Goal: Check status: Check status

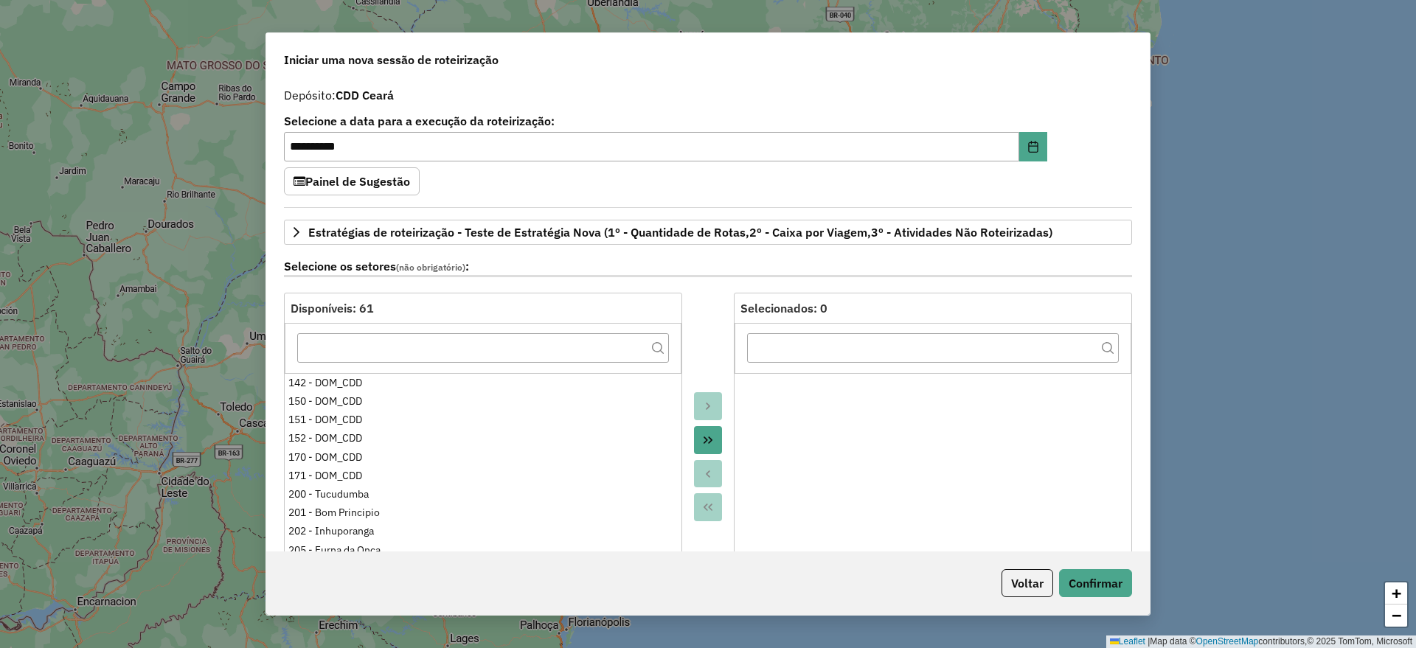
select select "*"
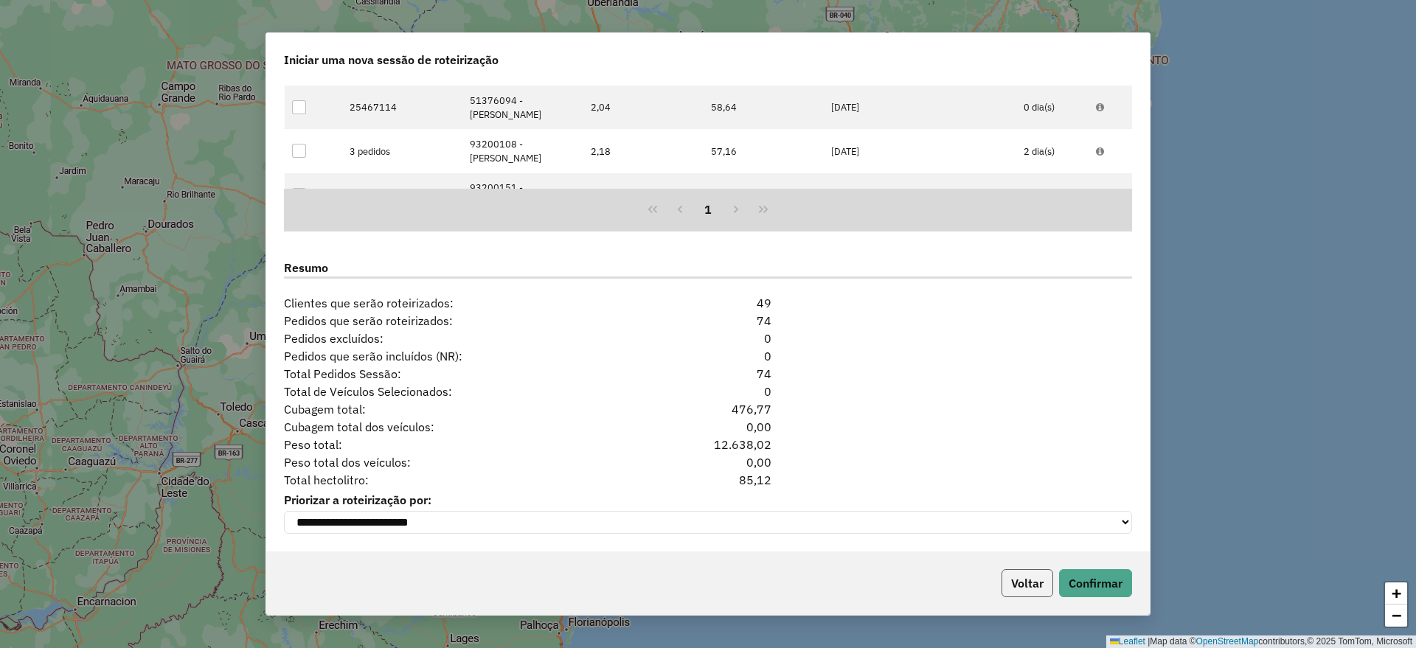
click at [1024, 580] on button "Voltar" at bounding box center [1028, 583] width 52 height 28
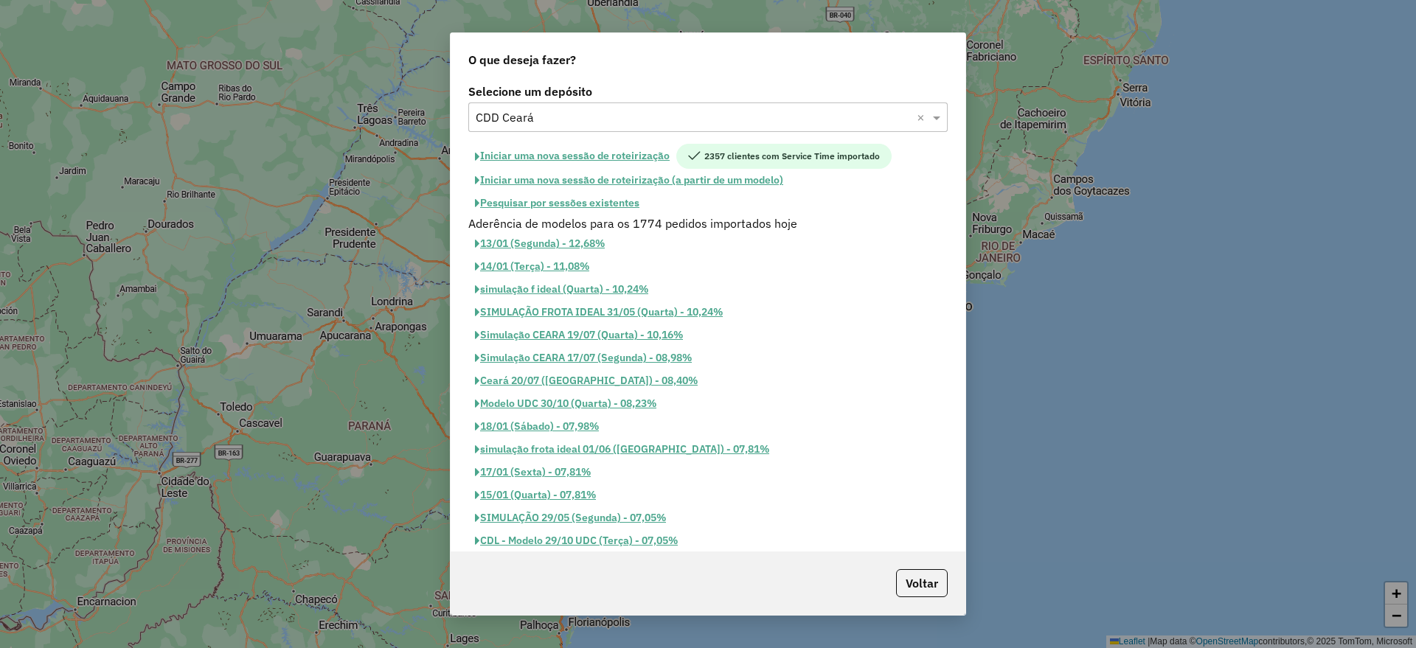
click at [1025, 581] on div "O que deseja fazer? Selecione um depósito Selecione um depósito × CDD Ceará × I…" at bounding box center [708, 324] width 1416 height 648
click at [577, 120] on input "text" at bounding box center [693, 118] width 435 height 18
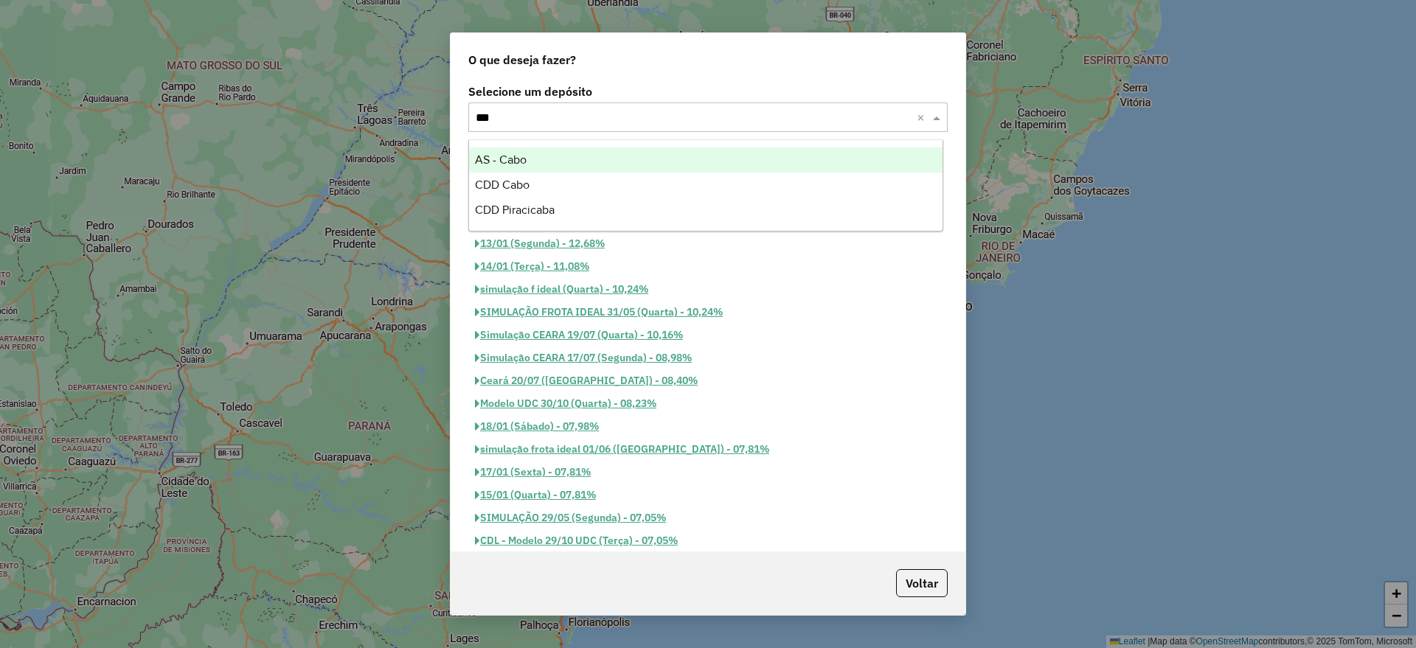
scroll to position [0, 0]
type input "****"
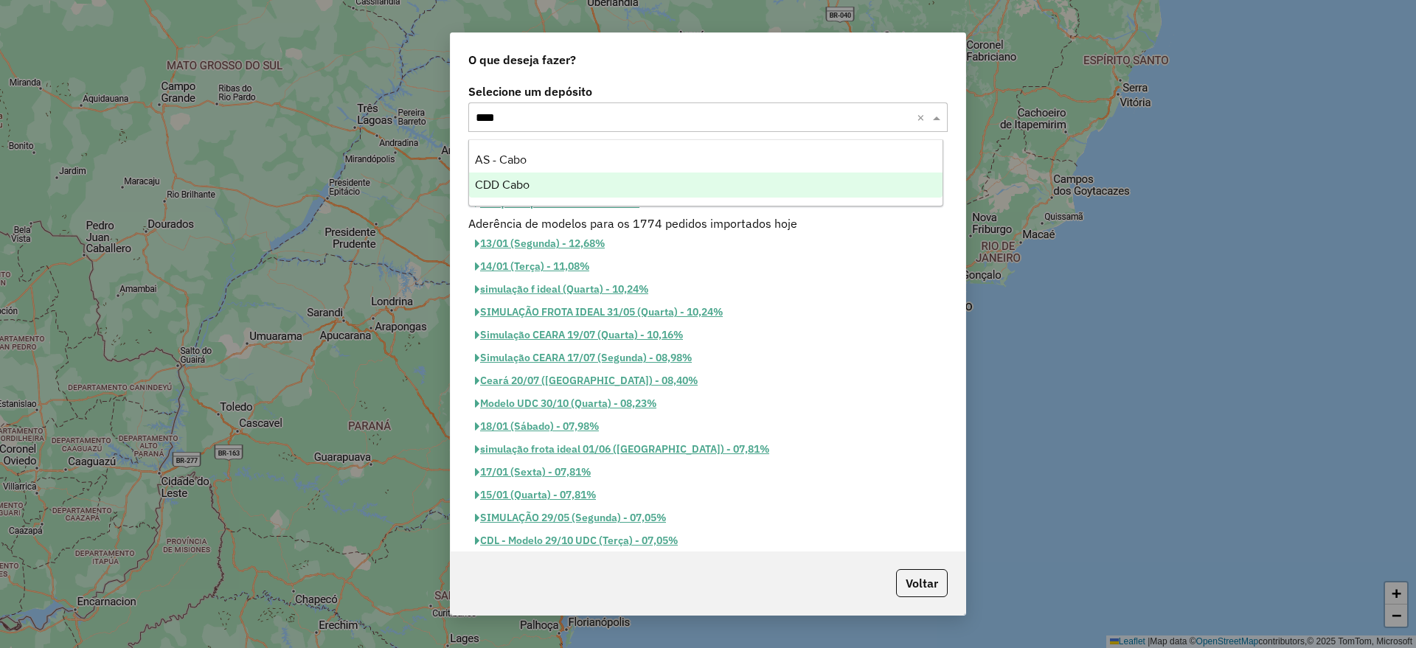
click at [546, 191] on div "CDD Cabo" at bounding box center [705, 185] width 473 height 25
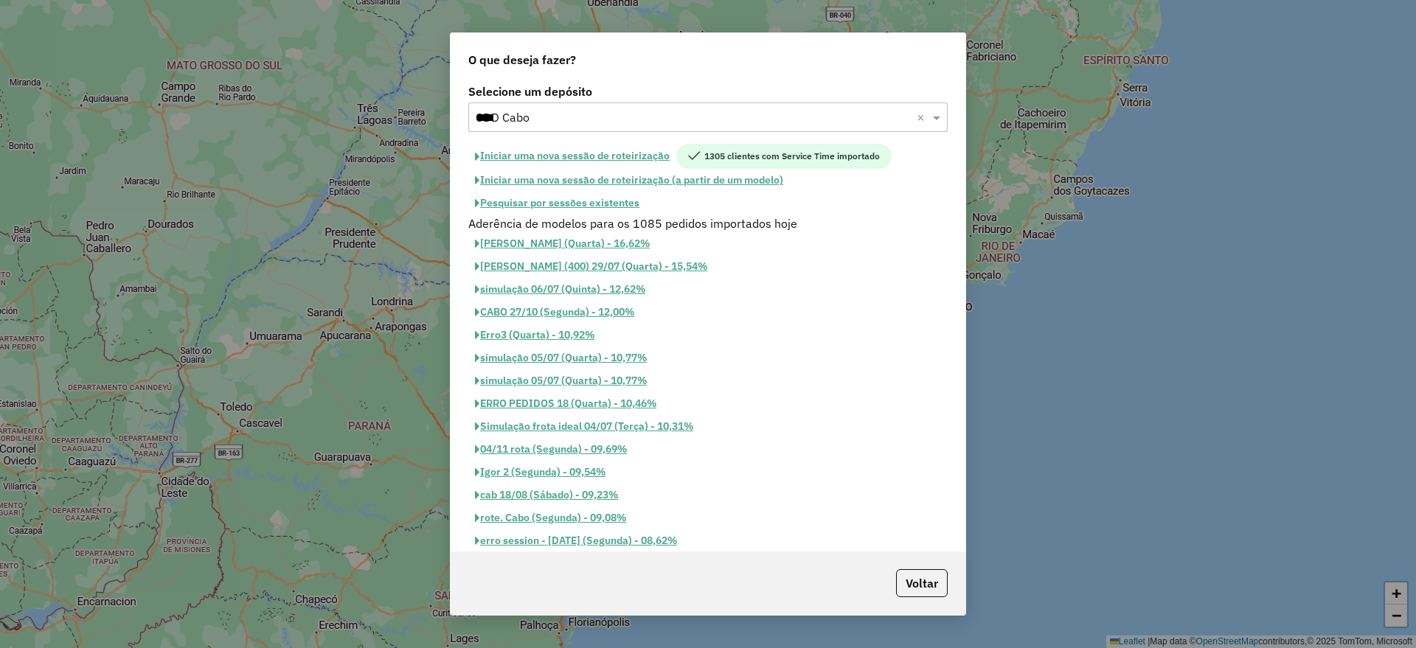
click at [552, 208] on button "Pesquisar por sessões existentes" at bounding box center [557, 203] width 178 height 23
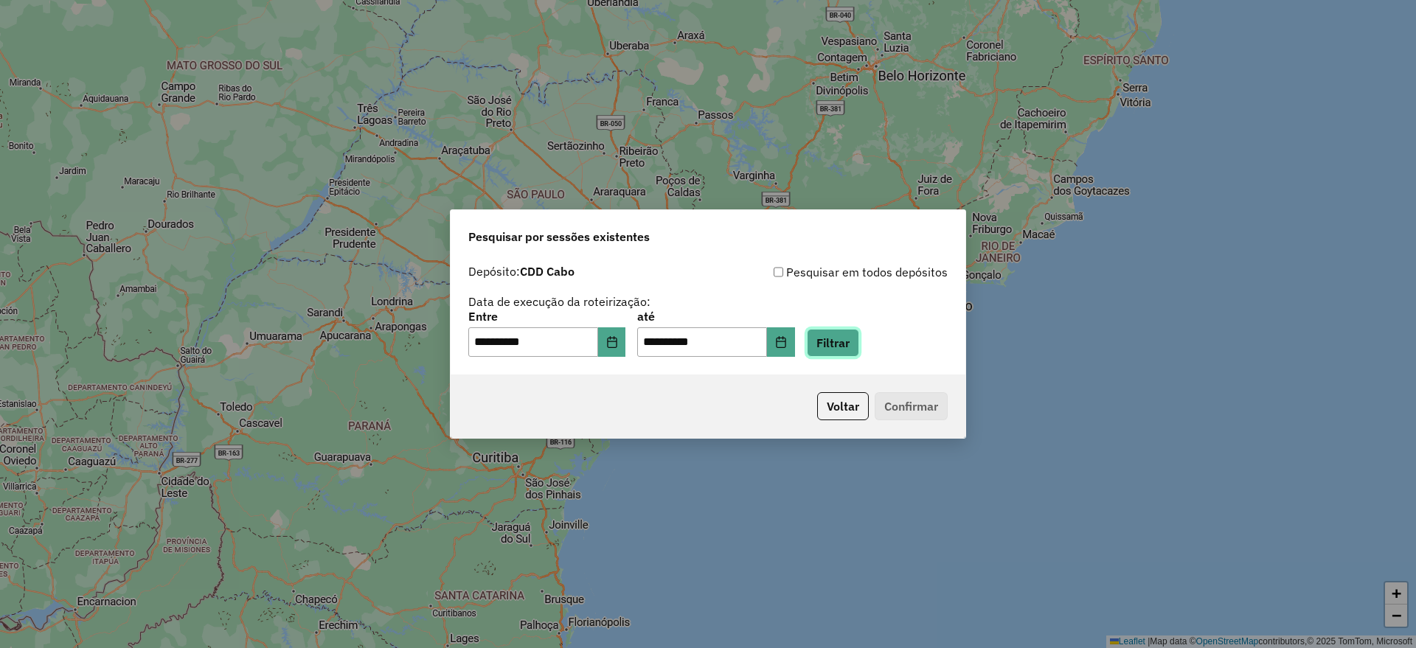
click at [859, 336] on button "Filtrar" at bounding box center [833, 343] width 52 height 28
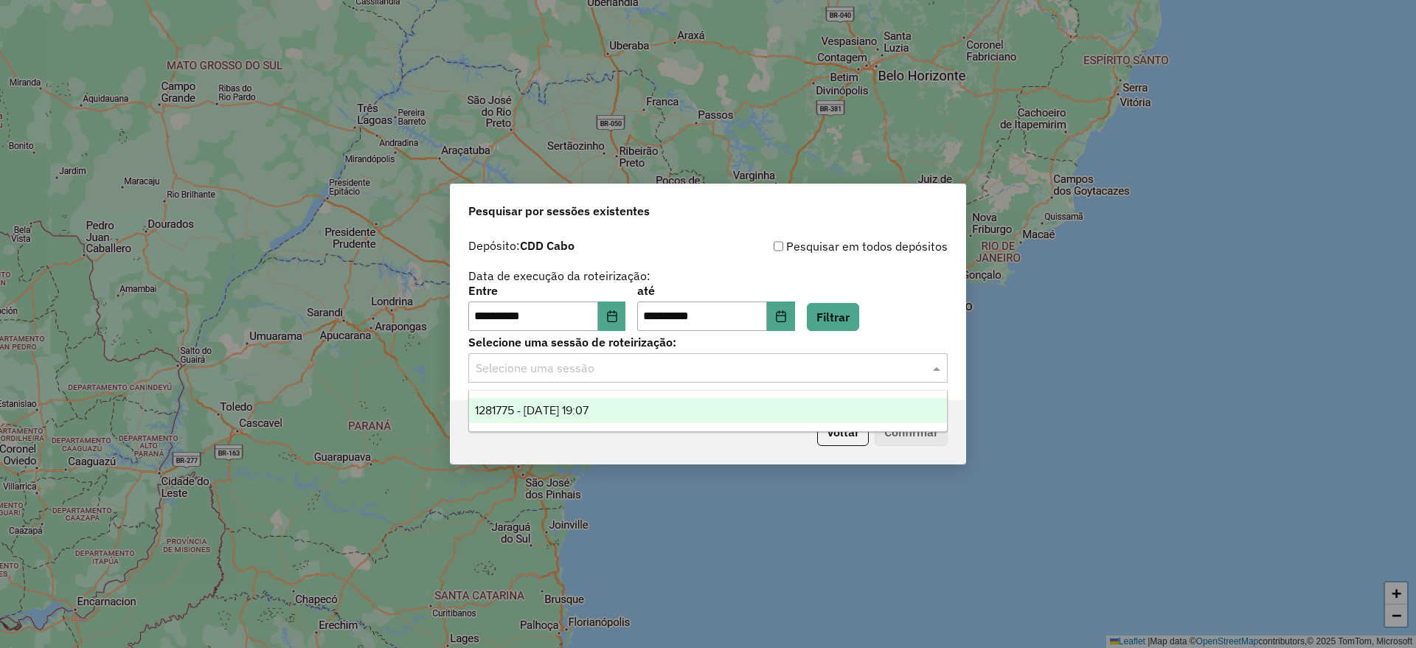
click at [657, 365] on input "text" at bounding box center [693, 369] width 435 height 18
click at [619, 413] on div "1281775 - [DATE] 19:07" at bounding box center [708, 410] width 478 height 25
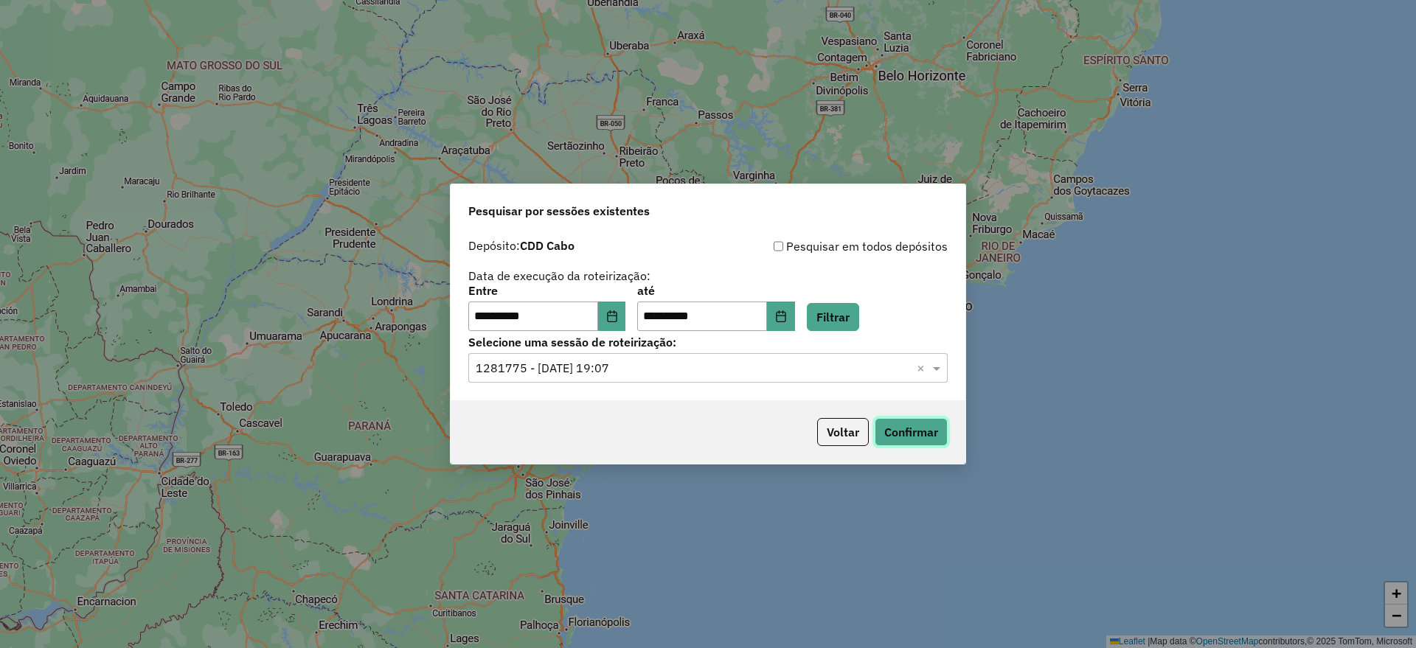
click at [929, 428] on button "Confirmar" at bounding box center [911, 432] width 73 height 28
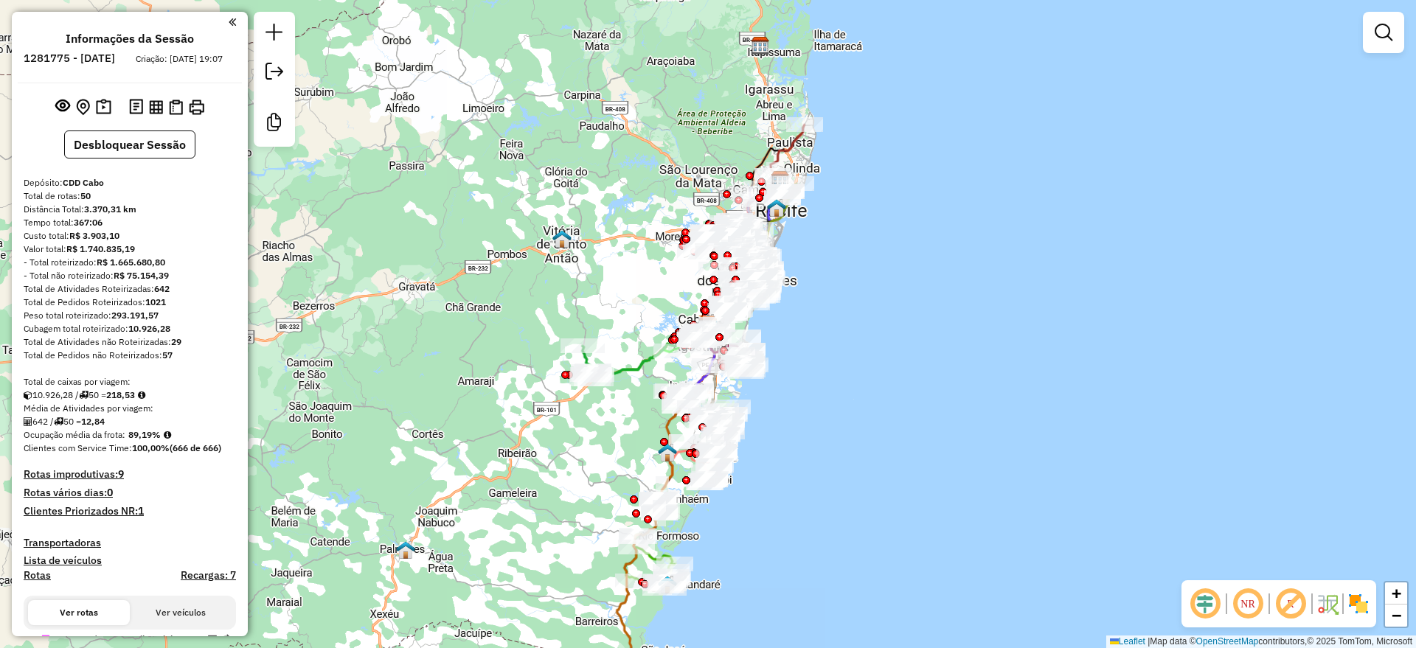
click at [1201, 601] on em at bounding box center [1204, 603] width 35 height 35
click at [1297, 603] on em at bounding box center [1290, 603] width 35 height 35
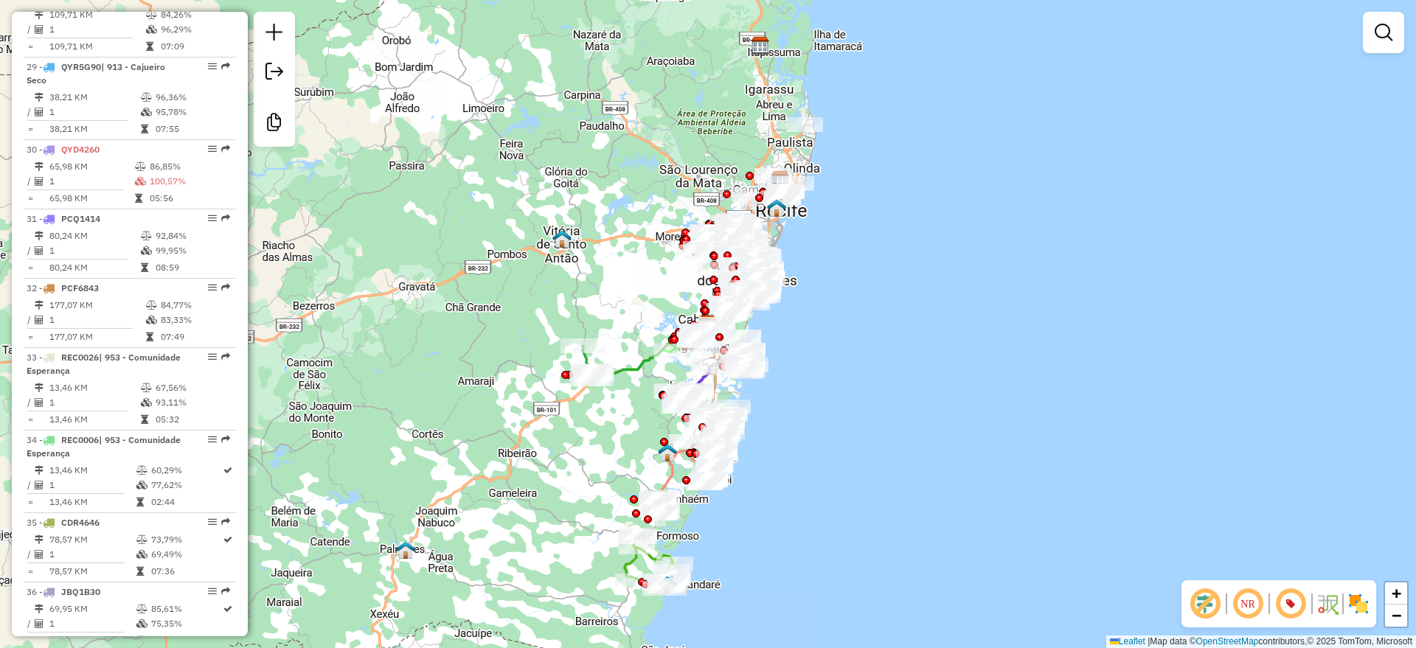
scroll to position [3042, 0]
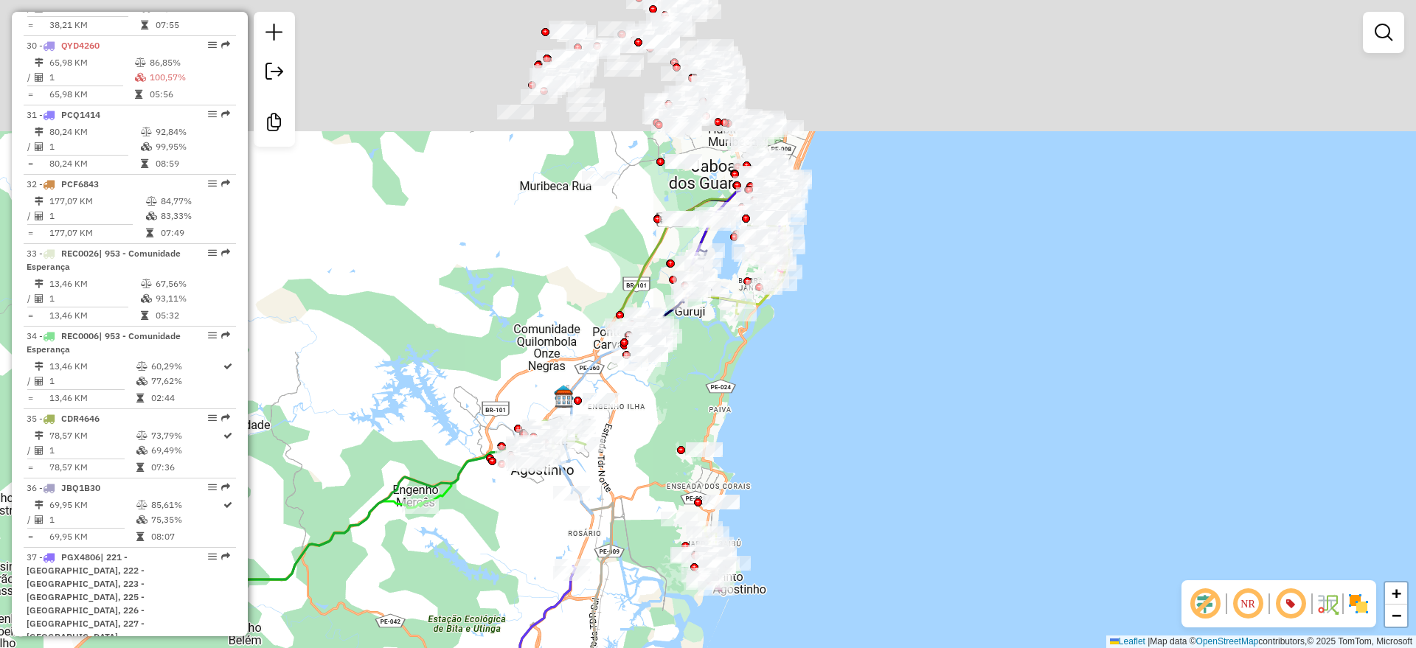
drag, startPoint x: 813, startPoint y: 389, endPoint x: 774, endPoint y: 568, distance: 183.6
click at [768, 648] on html "Aguarde... Pop-up bloqueado! Seu navegador bloqueou automáticamente a abertura …" at bounding box center [708, 324] width 1416 height 648
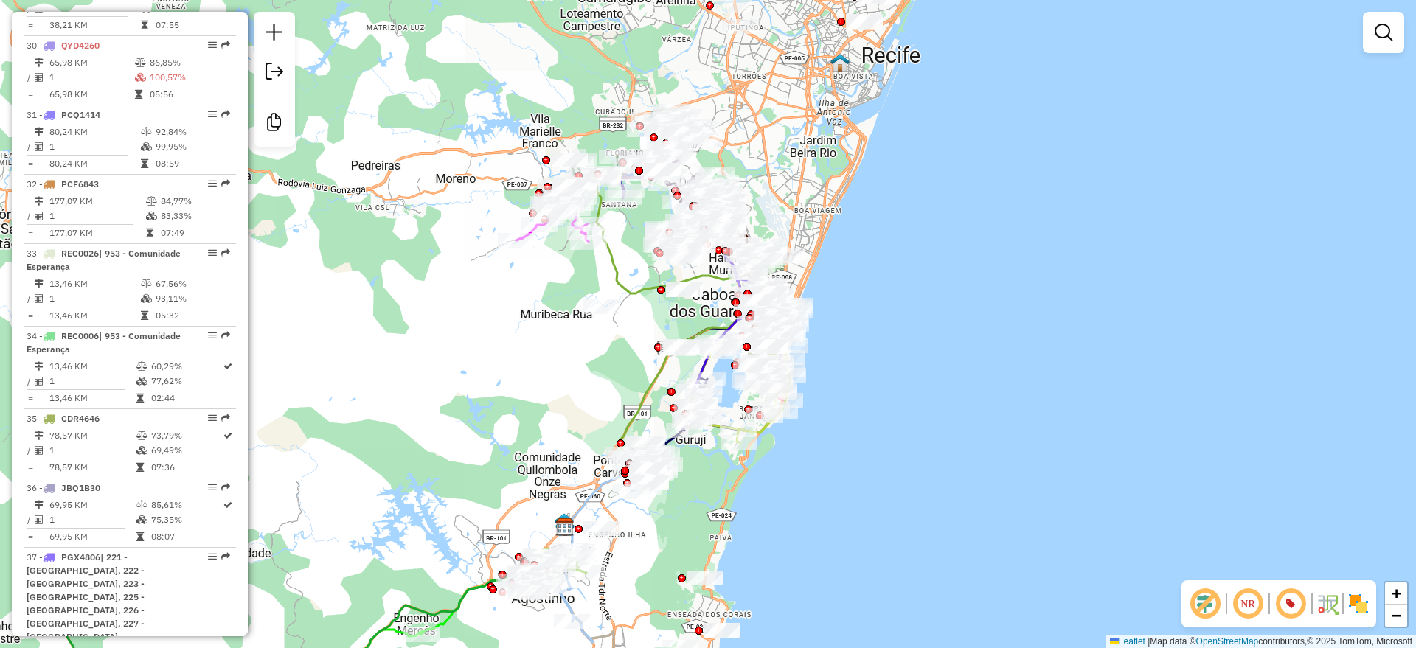
drag, startPoint x: 881, startPoint y: 305, endPoint x: 892, endPoint y: 343, distance: 39.9
click at [892, 343] on div "Janela de atendimento Grade de atendimento Capacidade Transportadoras Veículos …" at bounding box center [708, 324] width 1416 height 648
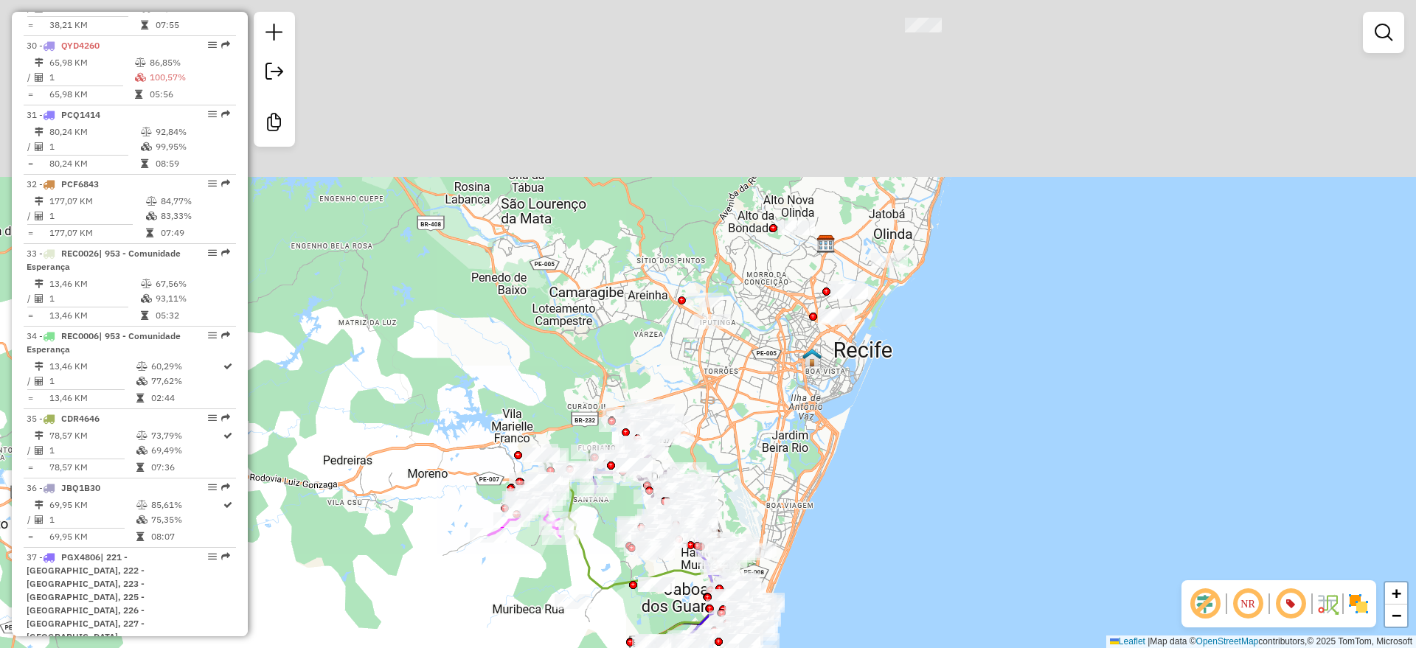
drag, startPoint x: 814, startPoint y: 237, endPoint x: 773, endPoint y: 439, distance: 205.5
click at [773, 439] on div "Janela de atendimento Grade de atendimento Capacidade Transportadoras Veículos …" at bounding box center [708, 324] width 1416 height 648
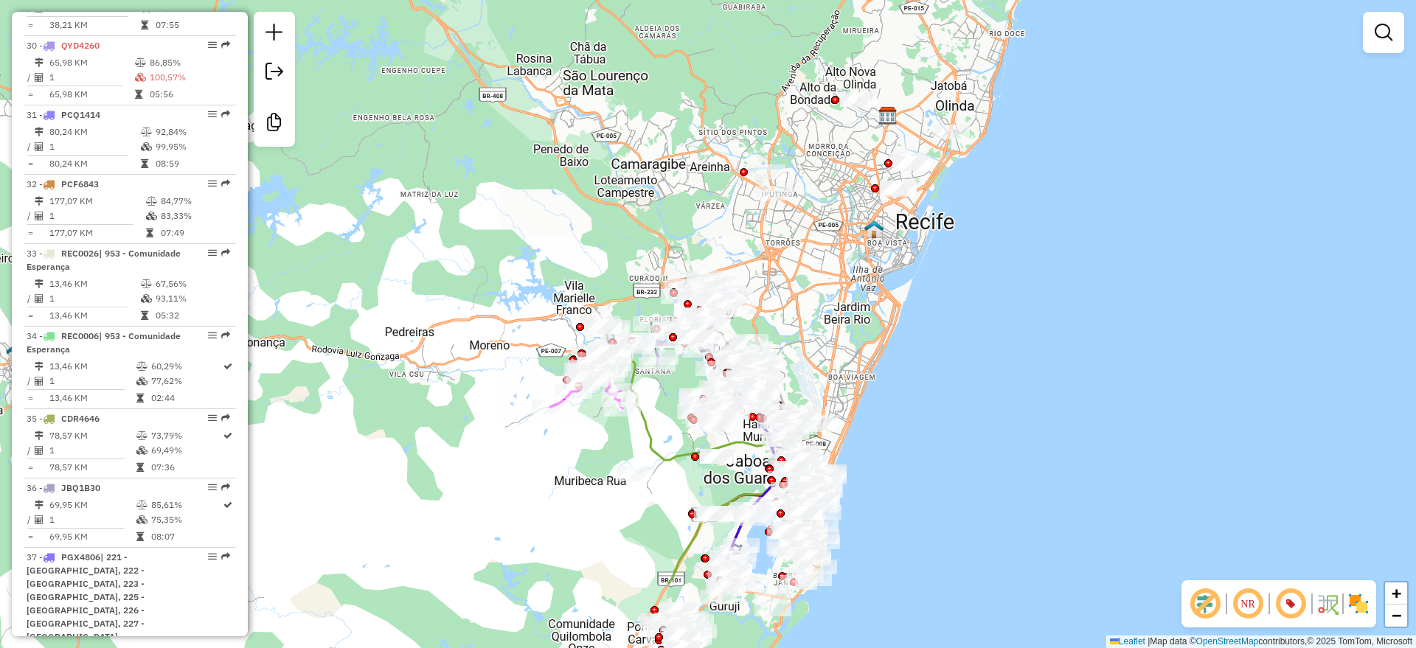
drag, startPoint x: 900, startPoint y: 111, endPoint x: 961, endPoint y: 15, distance: 113.7
click at [1003, 0] on html "Aguarde... Pop-up bloqueado! Seu navegador bloqueou automáticamente a abertura …" at bounding box center [708, 324] width 1416 height 648
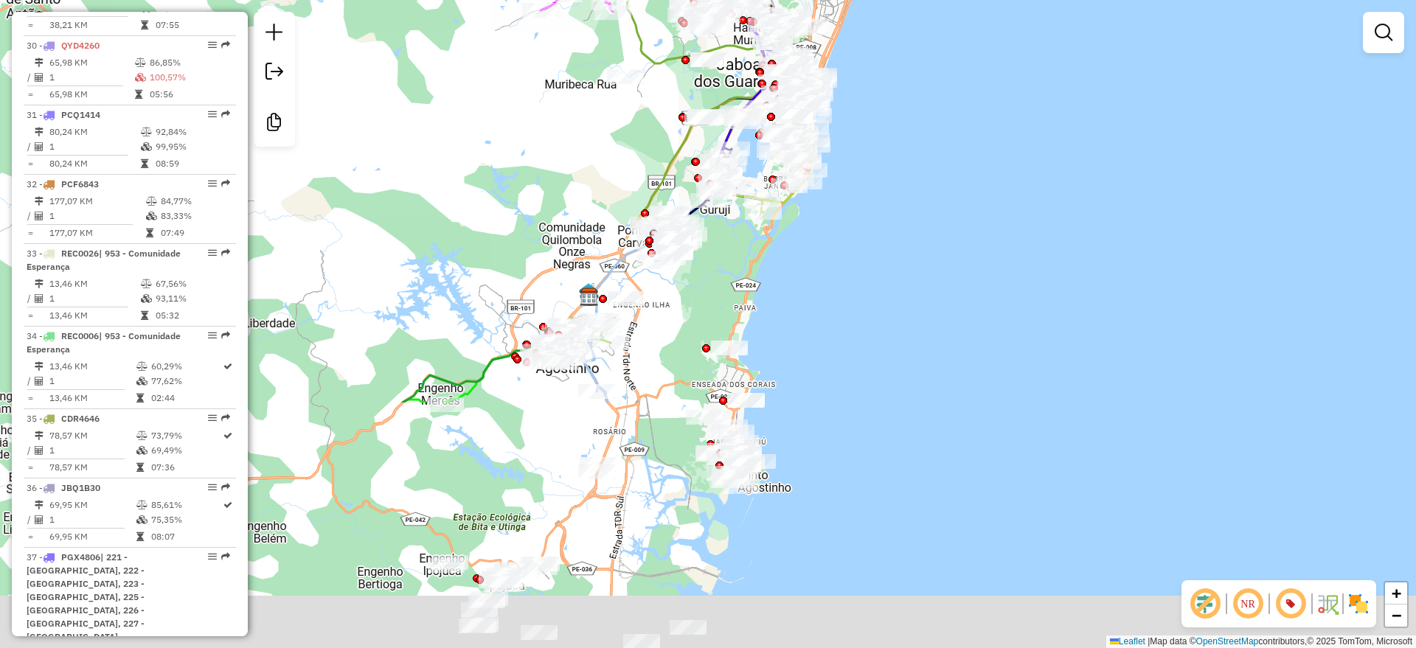
drag, startPoint x: 975, startPoint y: 434, endPoint x: 926, endPoint y: 123, distance: 314.4
click at [926, 123] on div "Janela de atendimento Grade de atendimento Capacidade Transportadoras Veículos …" at bounding box center [708, 324] width 1416 height 648
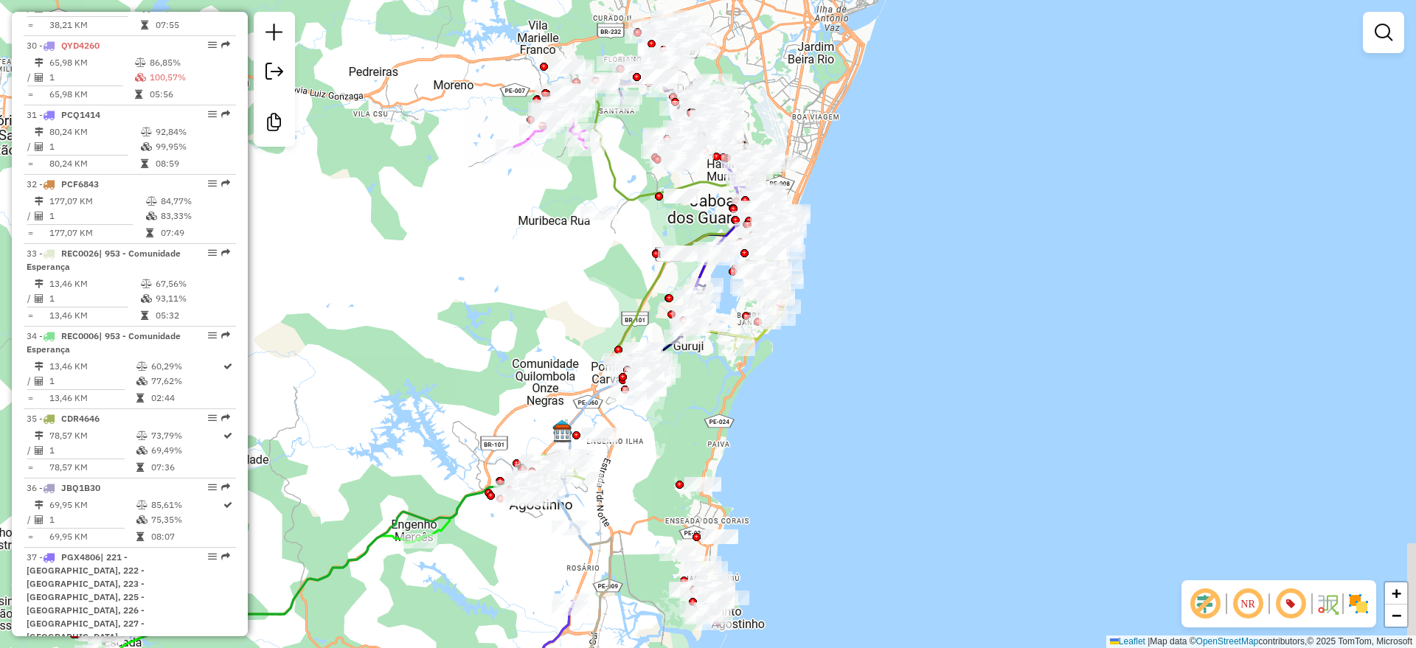
drag, startPoint x: 922, startPoint y: 113, endPoint x: 894, endPoint y: 251, distance: 140.7
click at [894, 251] on div "Janela de atendimento Grade de atendimento Capacidade Transportadoras Veículos …" at bounding box center [708, 324] width 1416 height 648
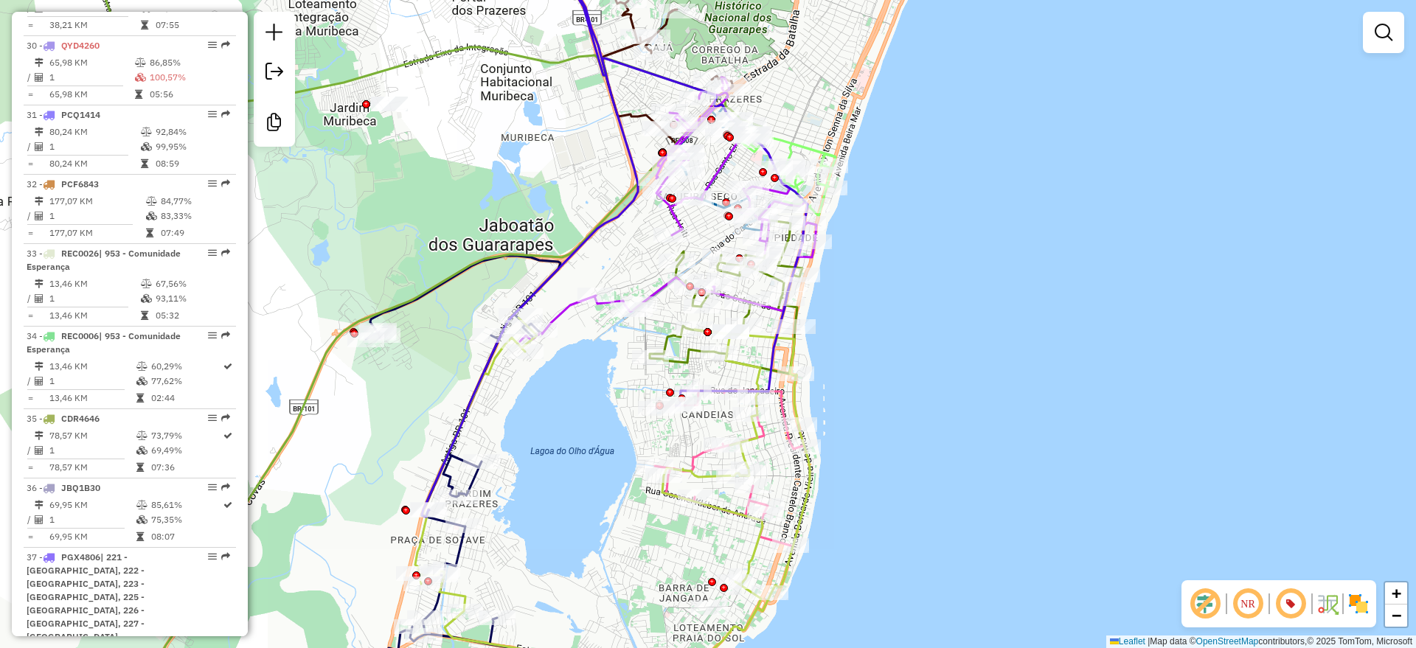
click at [727, 162] on icon at bounding box center [668, 209] width 296 height 264
select select "**********"
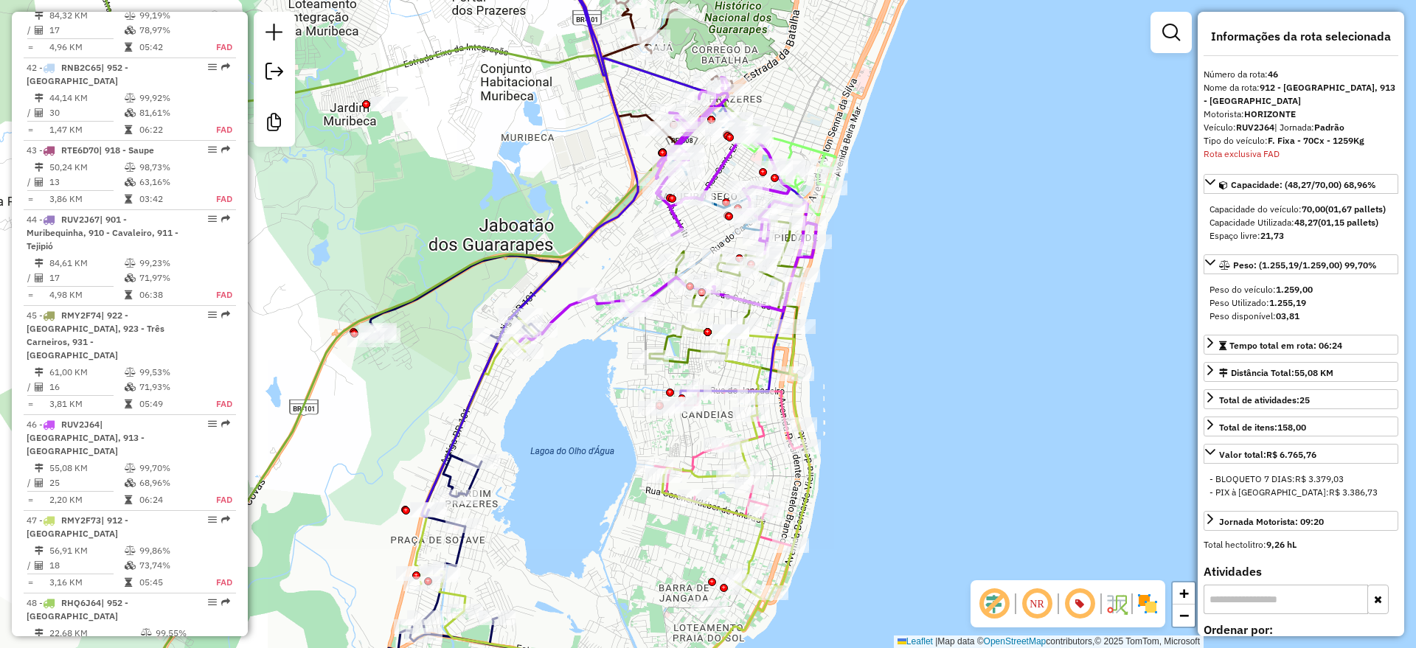
scroll to position [4267, 0]
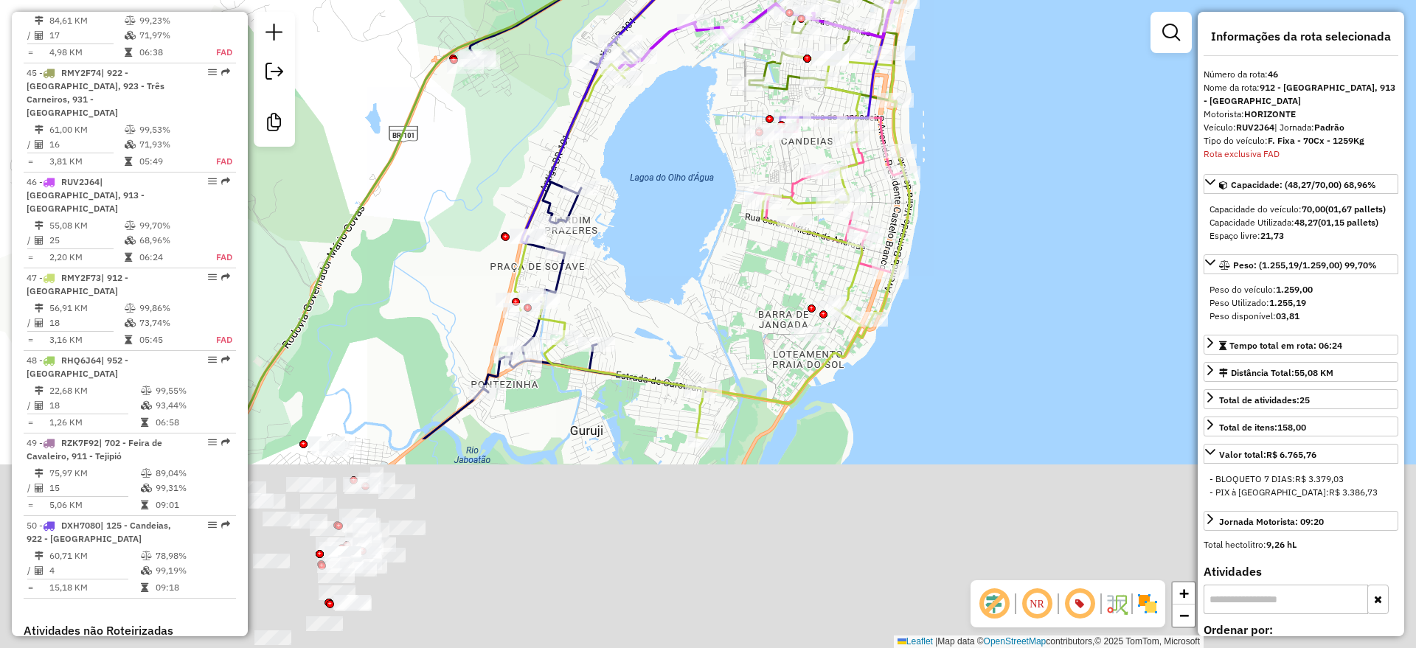
drag, startPoint x: 936, startPoint y: 440, endPoint x: 1038, endPoint y: 154, distance: 303.3
click at [1038, 154] on div "Janela de atendimento Grade de atendimento Capacidade Transportadoras Veículos …" at bounding box center [708, 324] width 1416 height 648
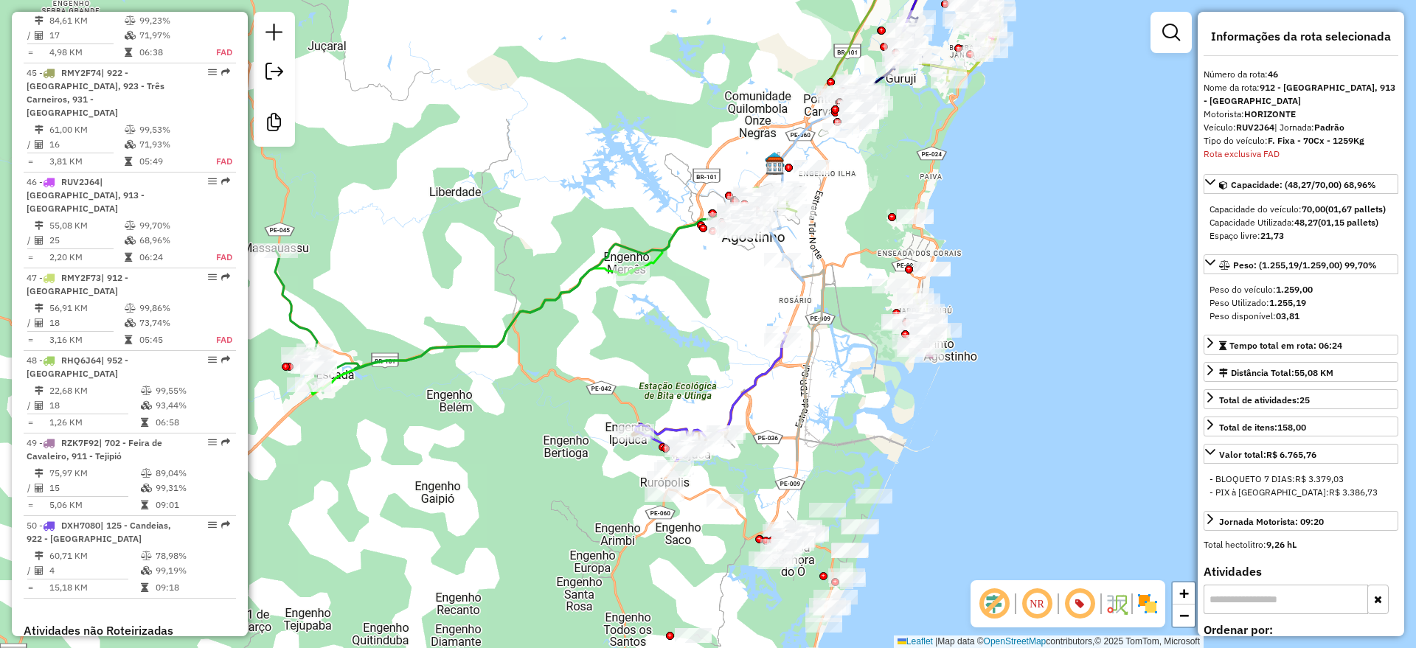
drag, startPoint x: 531, startPoint y: 344, endPoint x: 685, endPoint y: 118, distance: 273.3
click at [685, 118] on div "Janela de atendimento Grade de atendimento Capacidade Transportadoras Veículos …" at bounding box center [708, 324] width 1416 height 648
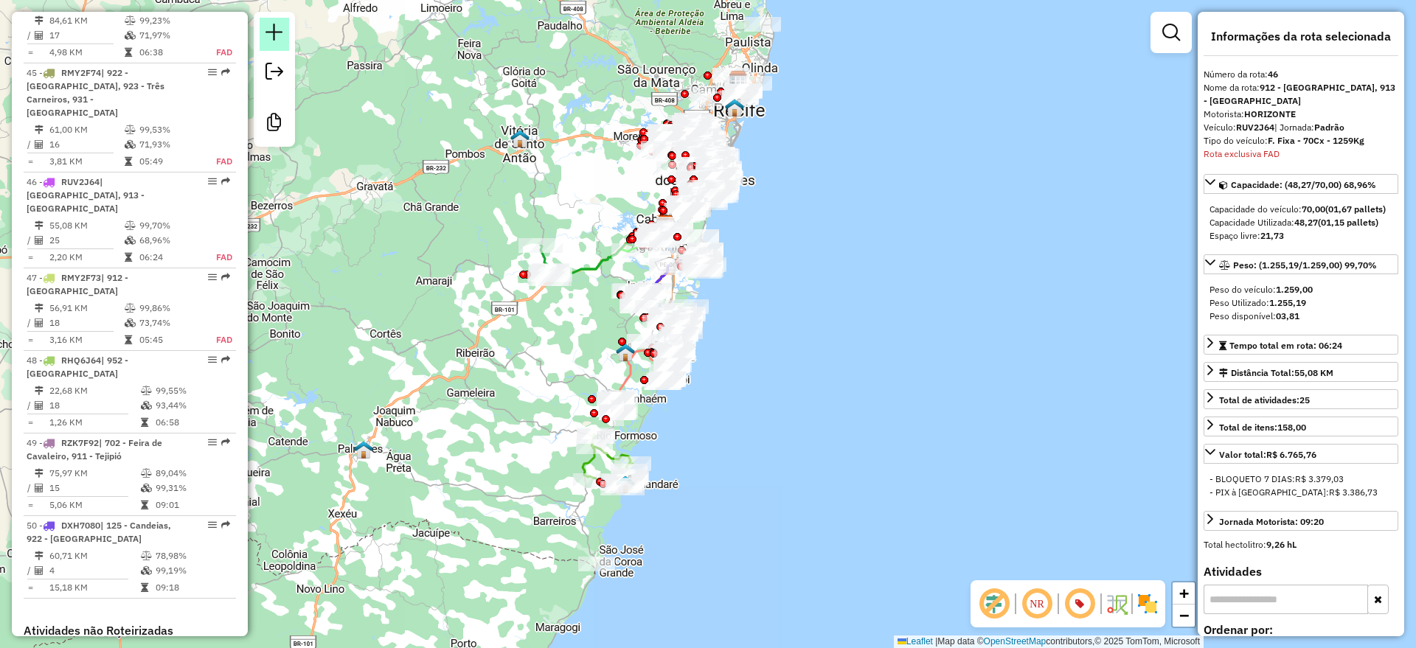
click at [274, 27] on em at bounding box center [274, 33] width 18 height 18
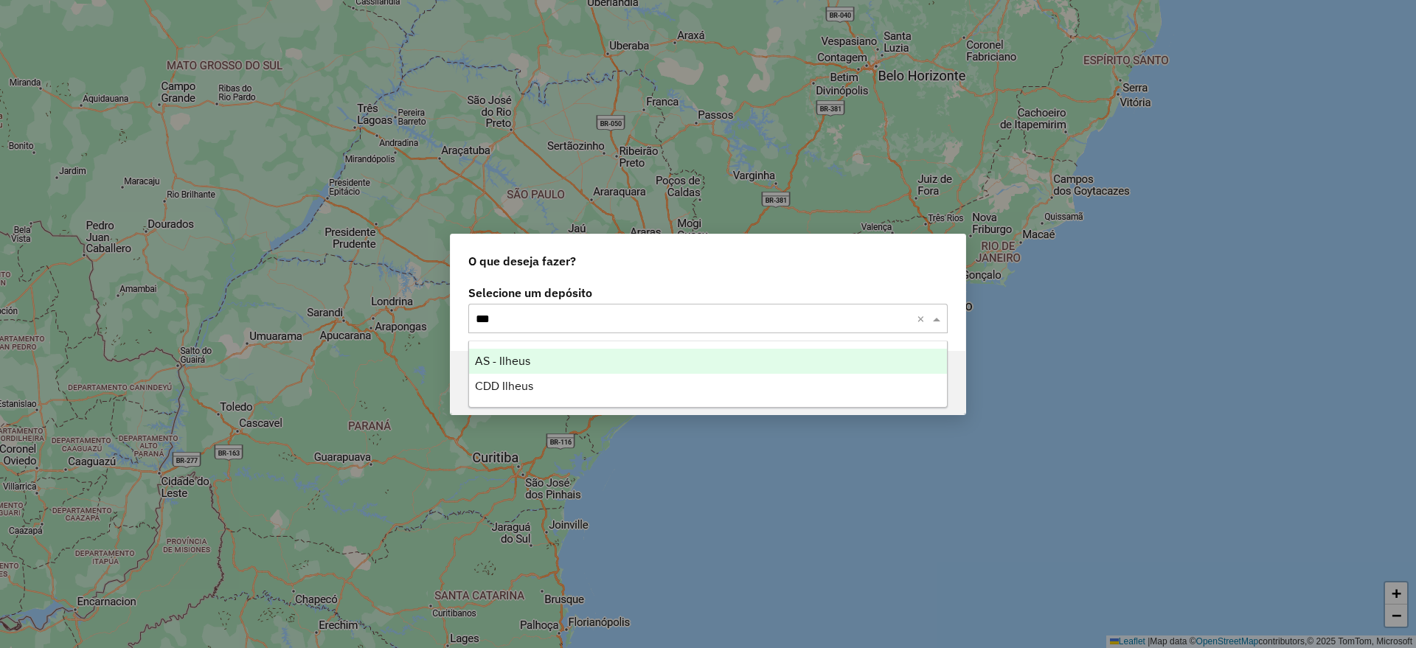
type input "****"
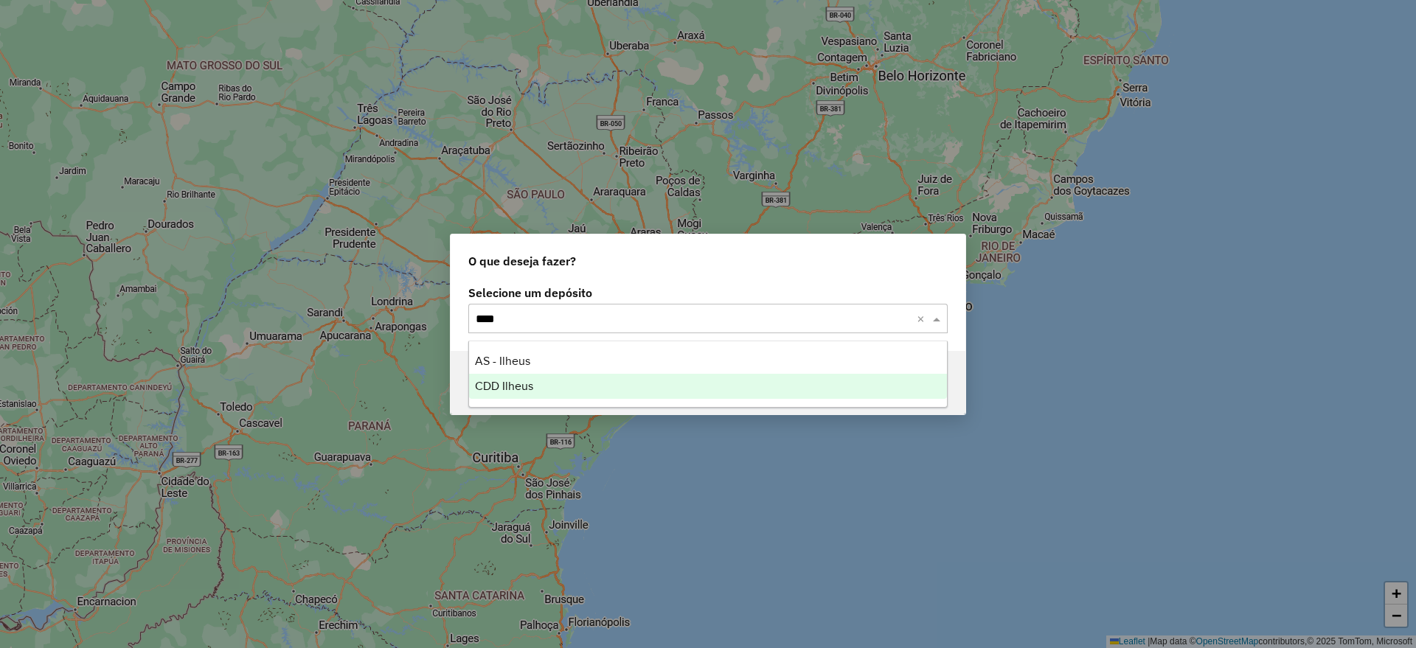
click at [516, 390] on span "CDD Ilheus" at bounding box center [504, 386] width 58 height 13
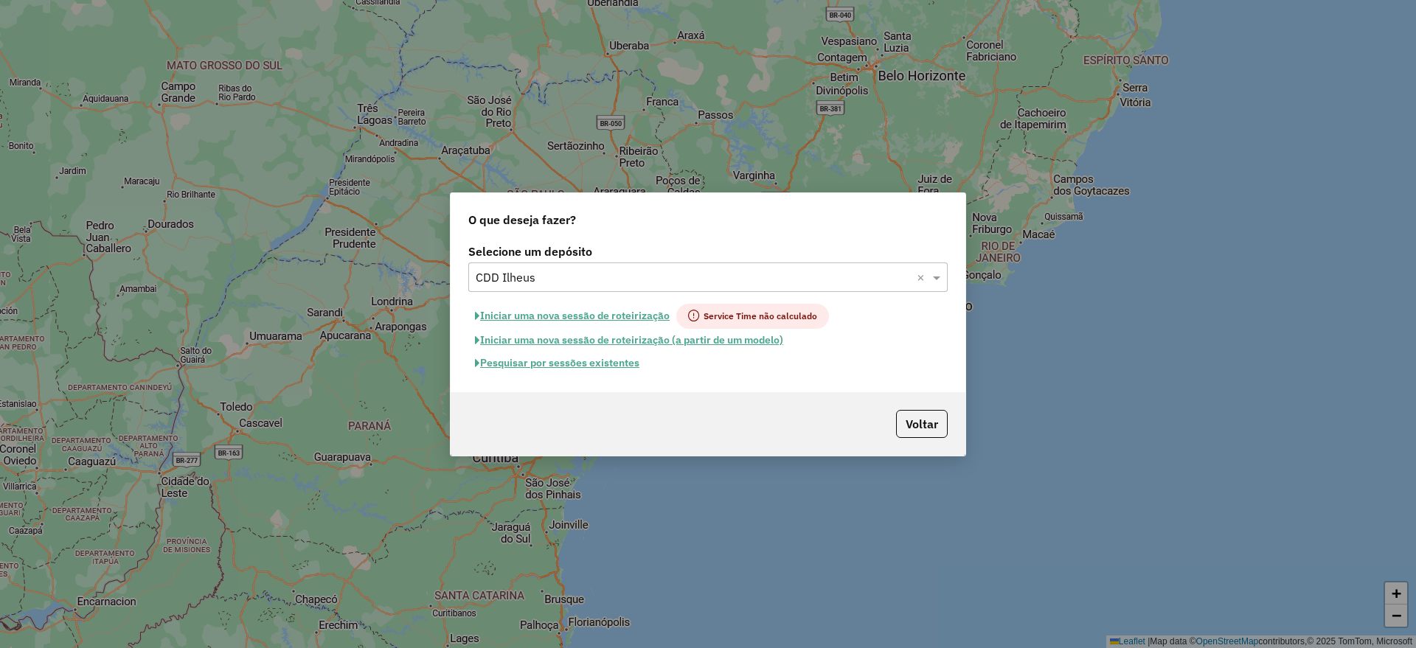
click at [560, 364] on button "Pesquisar por sessões existentes" at bounding box center [557, 363] width 178 height 23
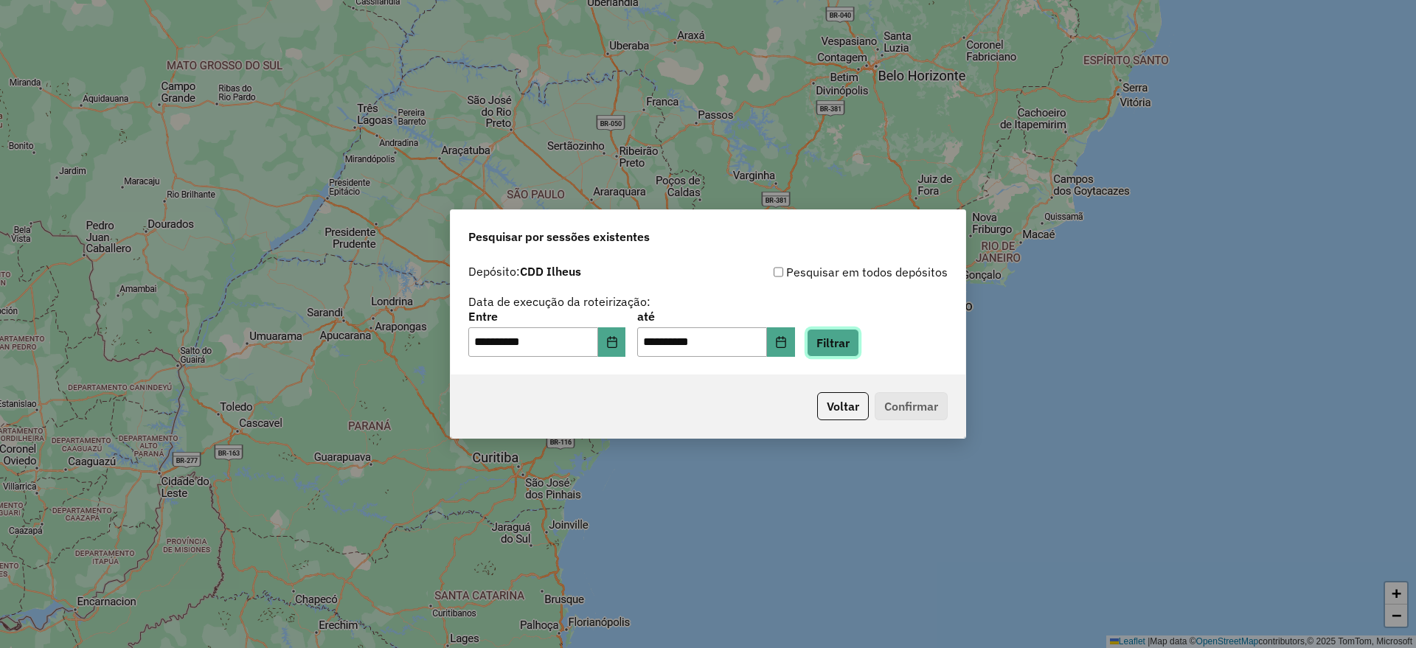
click at [856, 341] on button "Filtrar" at bounding box center [833, 343] width 52 height 28
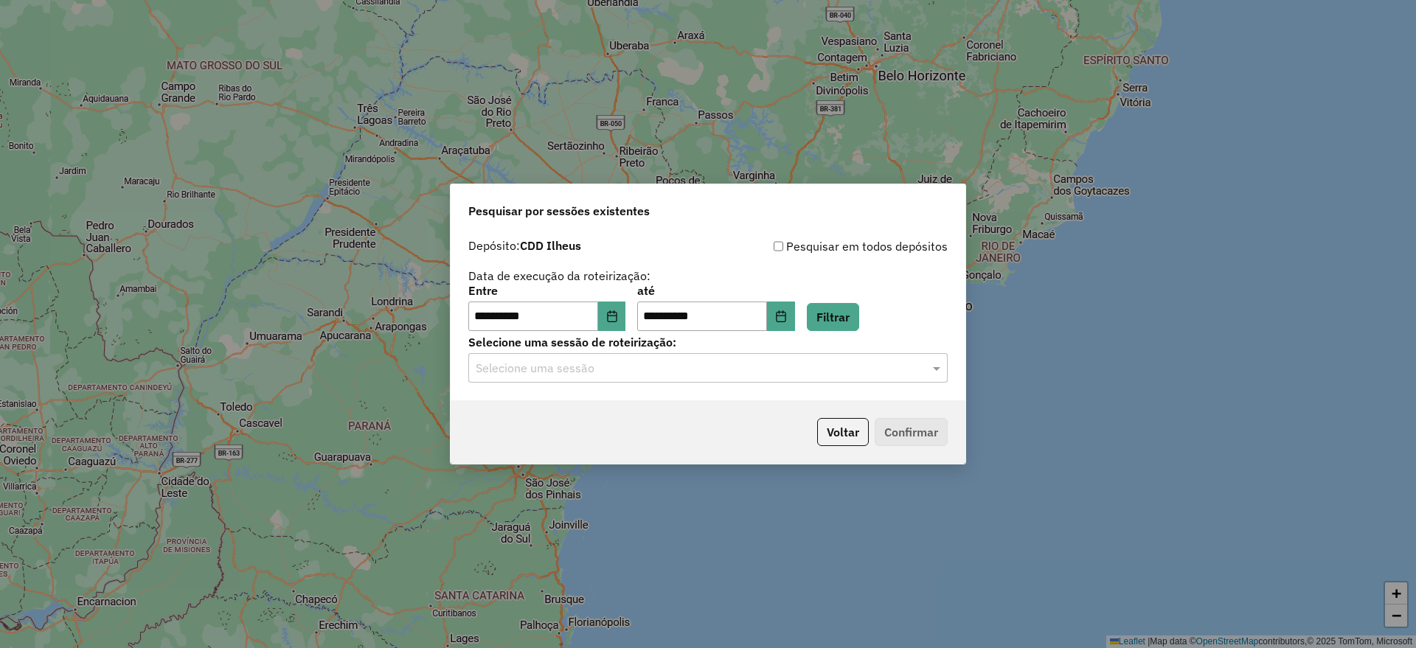
click at [575, 370] on input "text" at bounding box center [693, 369] width 435 height 18
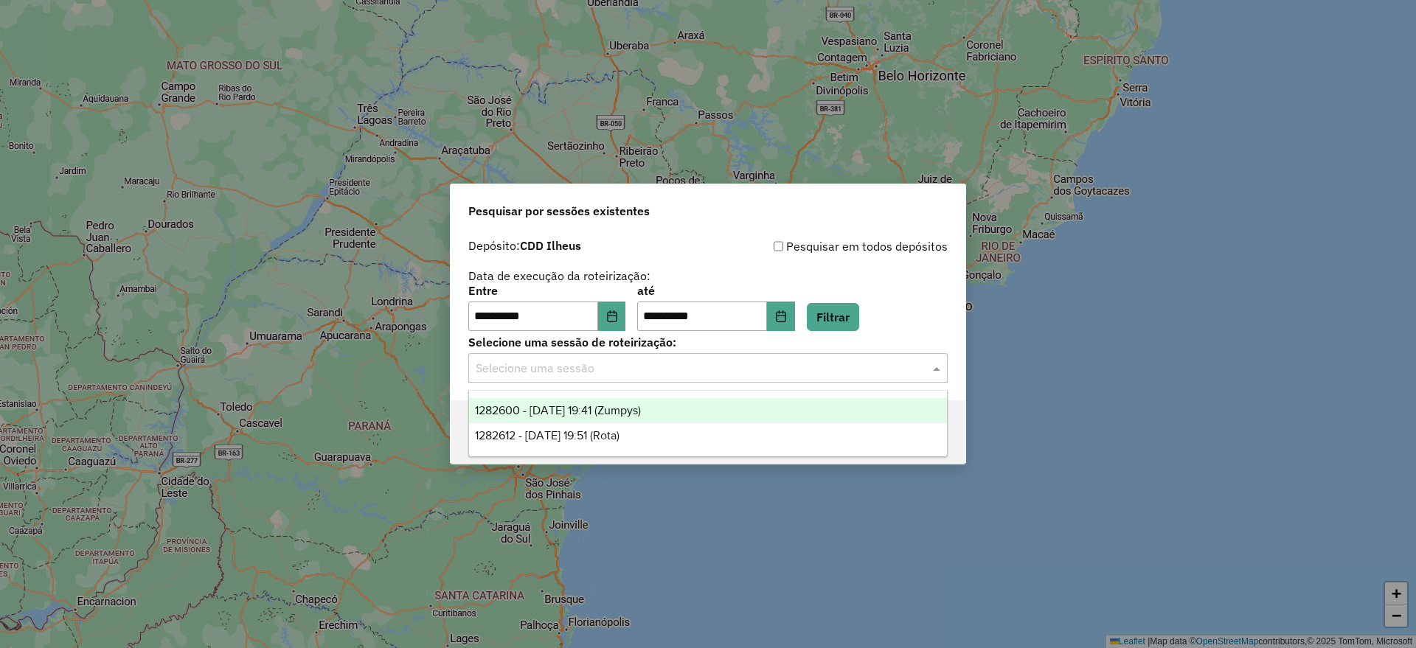
click at [606, 404] on span "1282600 - 25/09/2025 19:41 (Zumpys)" at bounding box center [558, 410] width 166 height 13
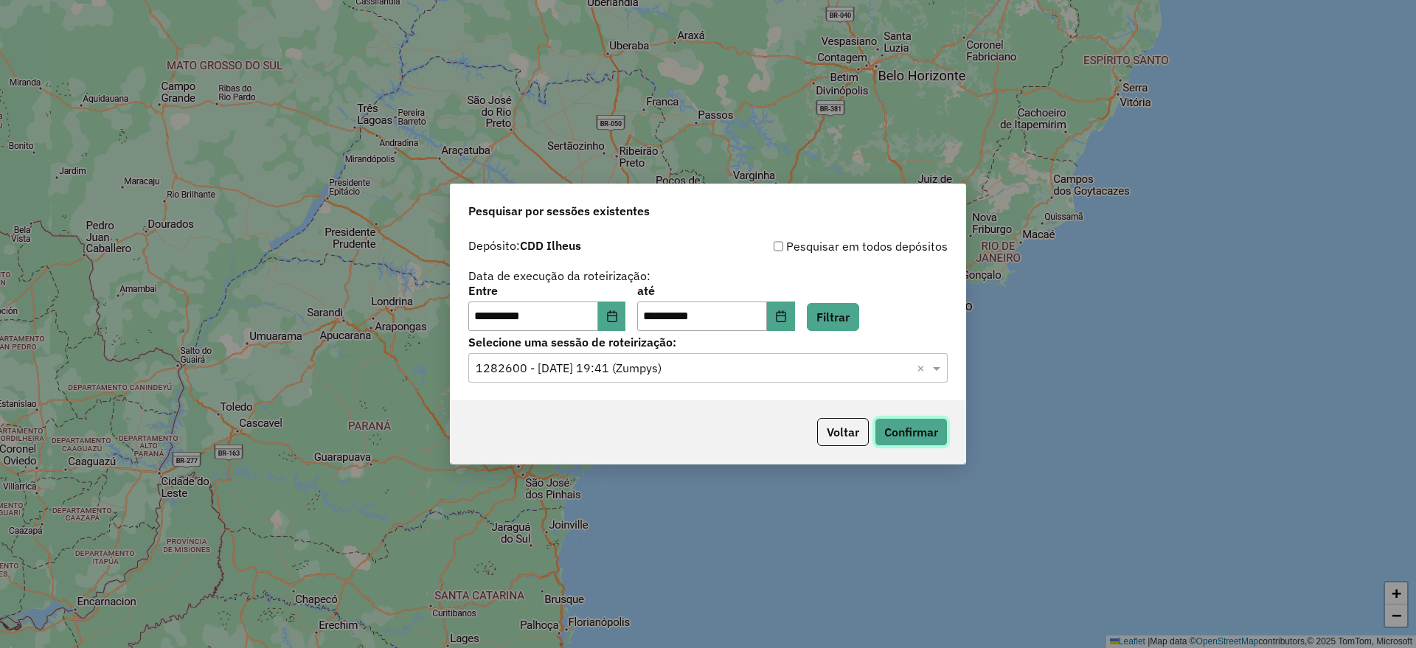
click at [907, 431] on button "Confirmar" at bounding box center [911, 432] width 73 height 28
click at [693, 372] on input "text" at bounding box center [693, 369] width 435 height 18
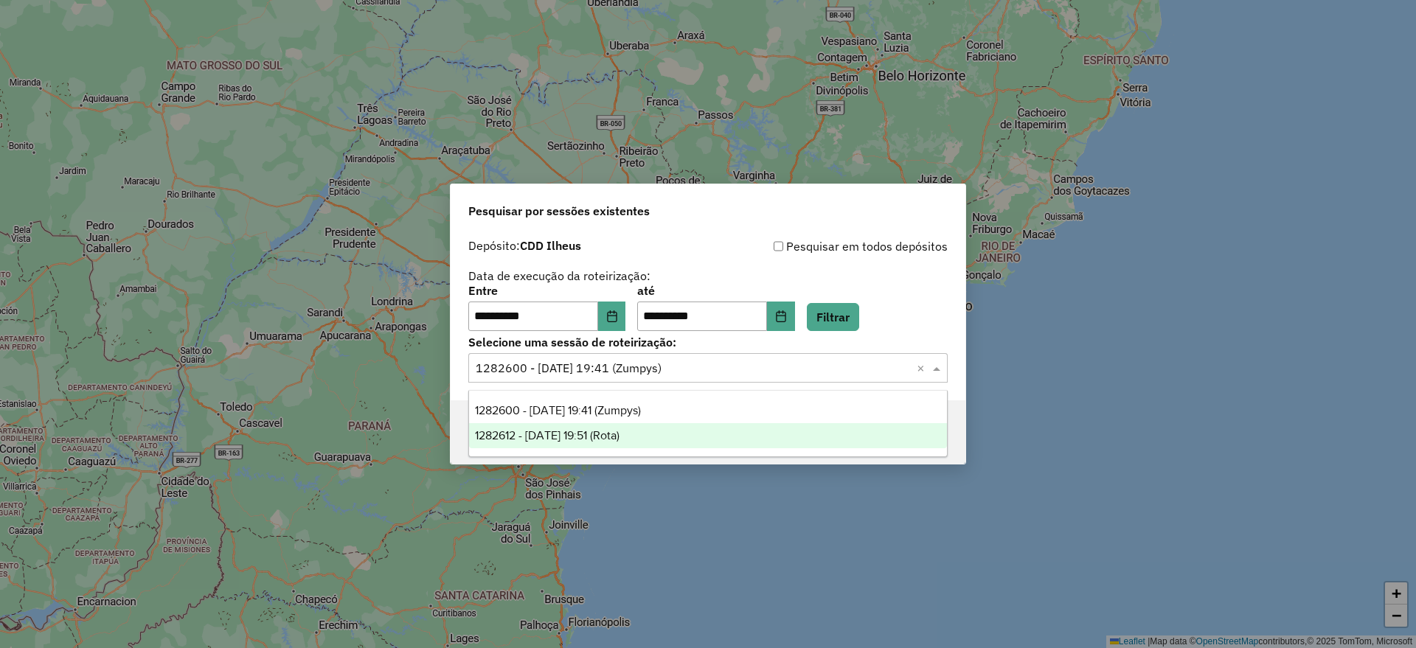
click at [662, 431] on div "1282612 - 25/09/2025 19:51 (Rota)" at bounding box center [708, 435] width 478 height 25
click at [918, 434] on button "Confirmar" at bounding box center [911, 432] width 73 height 28
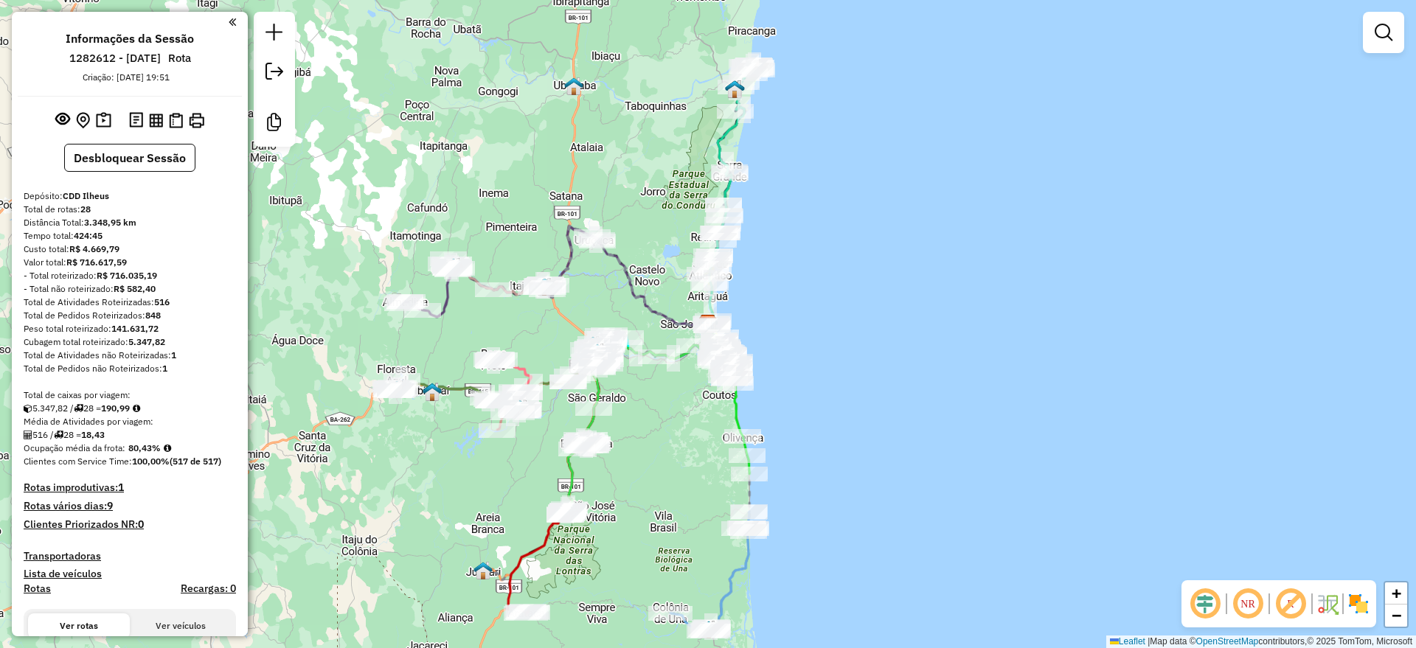
click at [1202, 599] on em at bounding box center [1204, 603] width 35 height 35
click at [1293, 599] on em at bounding box center [1290, 603] width 35 height 35
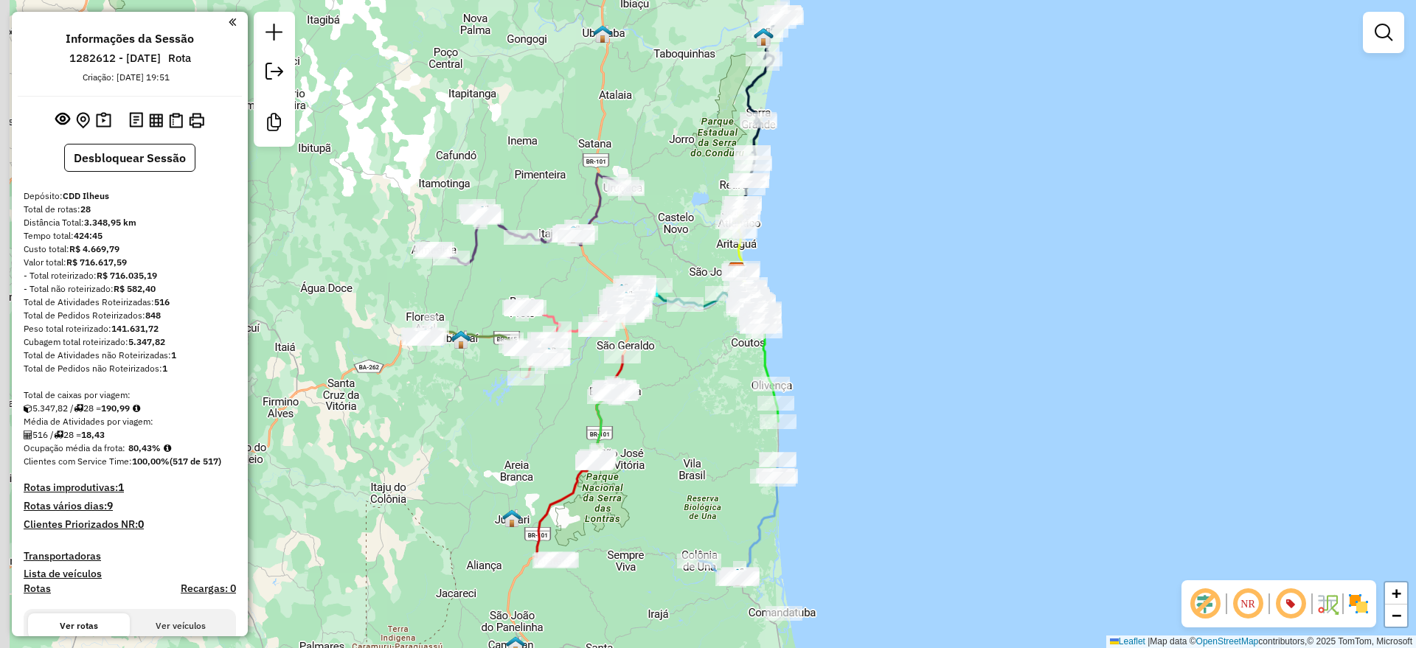
drag, startPoint x: 619, startPoint y: 500, endPoint x: 647, endPoint y: 448, distance: 59.4
click at [647, 448] on div "Janela de atendimento Grade de atendimento Capacidade Transportadoras Veículos …" at bounding box center [708, 324] width 1416 height 648
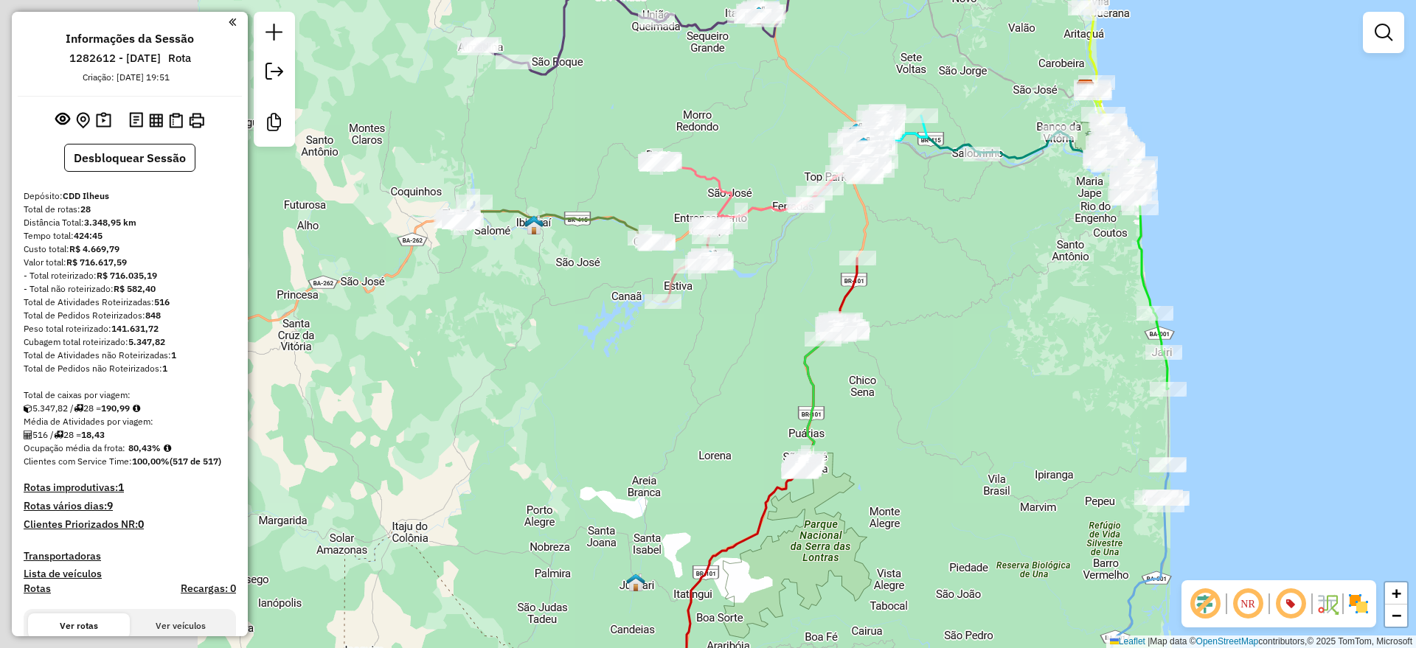
drag, startPoint x: 759, startPoint y: 368, endPoint x: 788, endPoint y: 291, distance: 82.6
click at [985, 298] on div "Janela de atendimento Grade de atendimento Capacidade Transportadoras Veículos …" at bounding box center [708, 324] width 1416 height 648
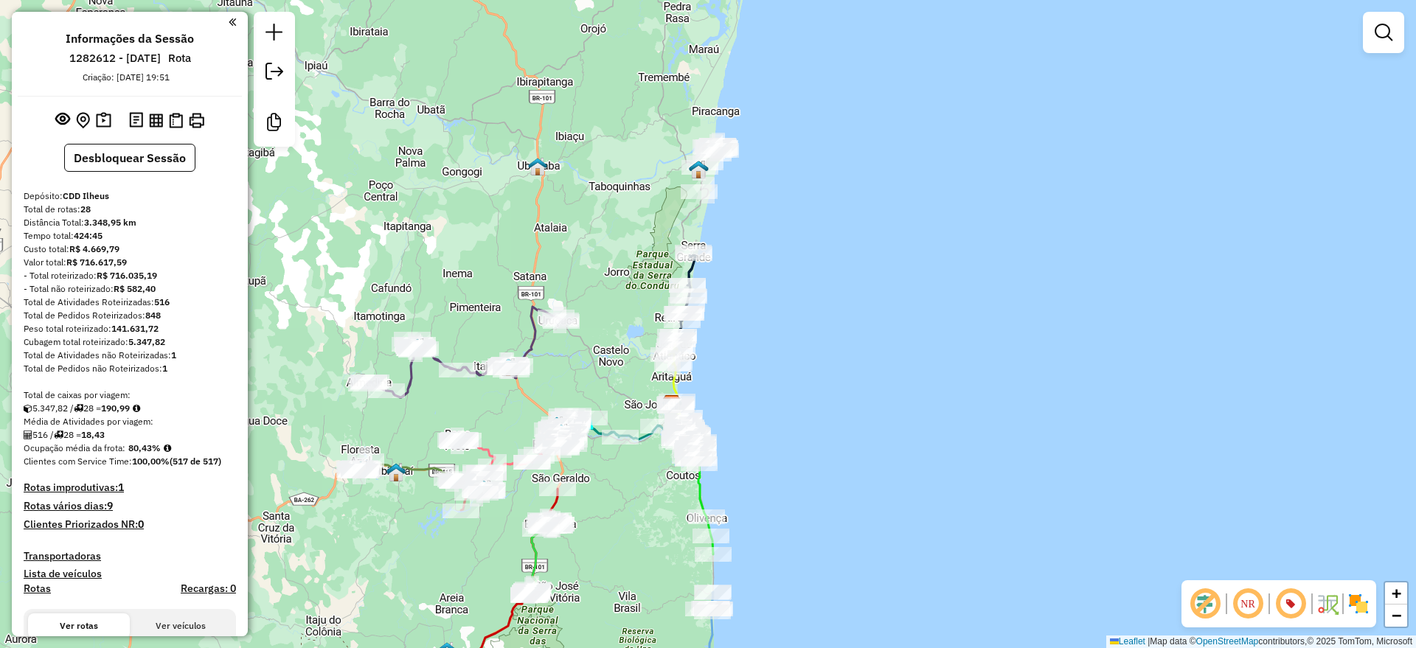
drag, startPoint x: 636, startPoint y: 284, endPoint x: 633, endPoint y: 605, distance: 320.8
click at [634, 605] on div "Janela de atendimento Grade de atendimento Capacidade Transportadoras Veículos …" at bounding box center [708, 324] width 1416 height 648
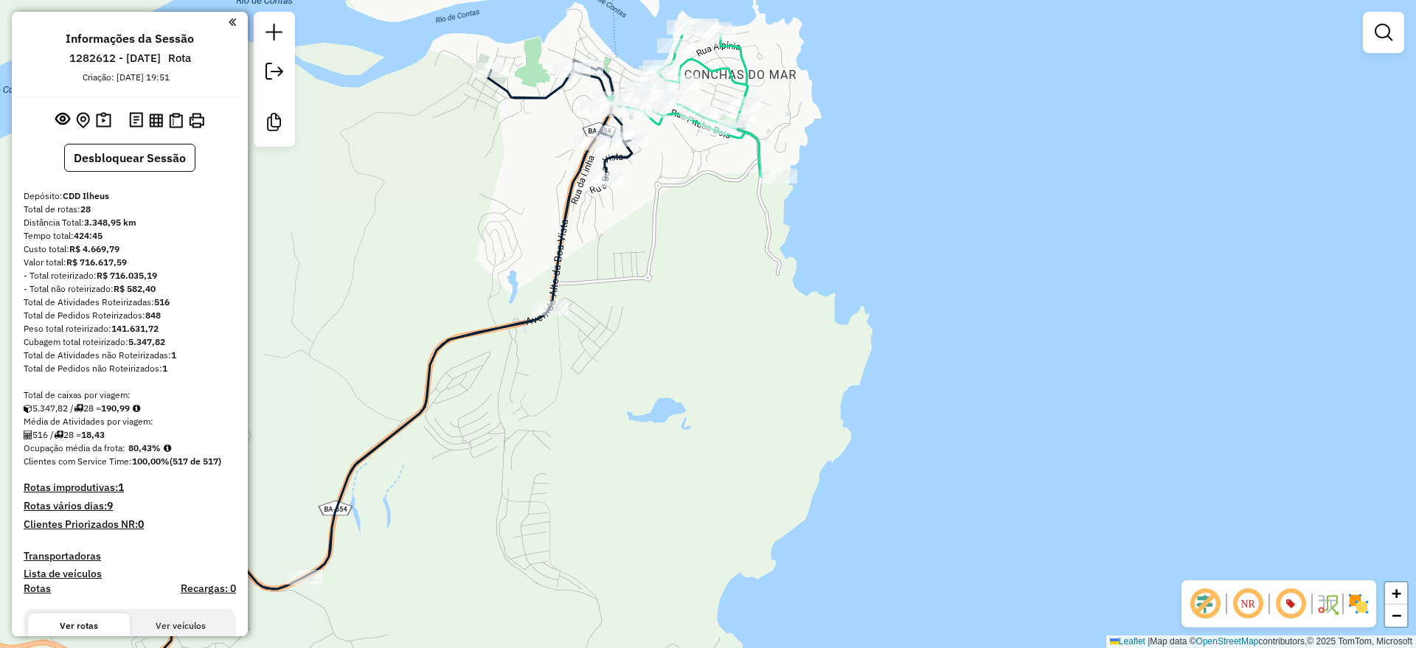
click at [739, 79] on icon at bounding box center [684, 100] width 153 height 153
select select "**********"
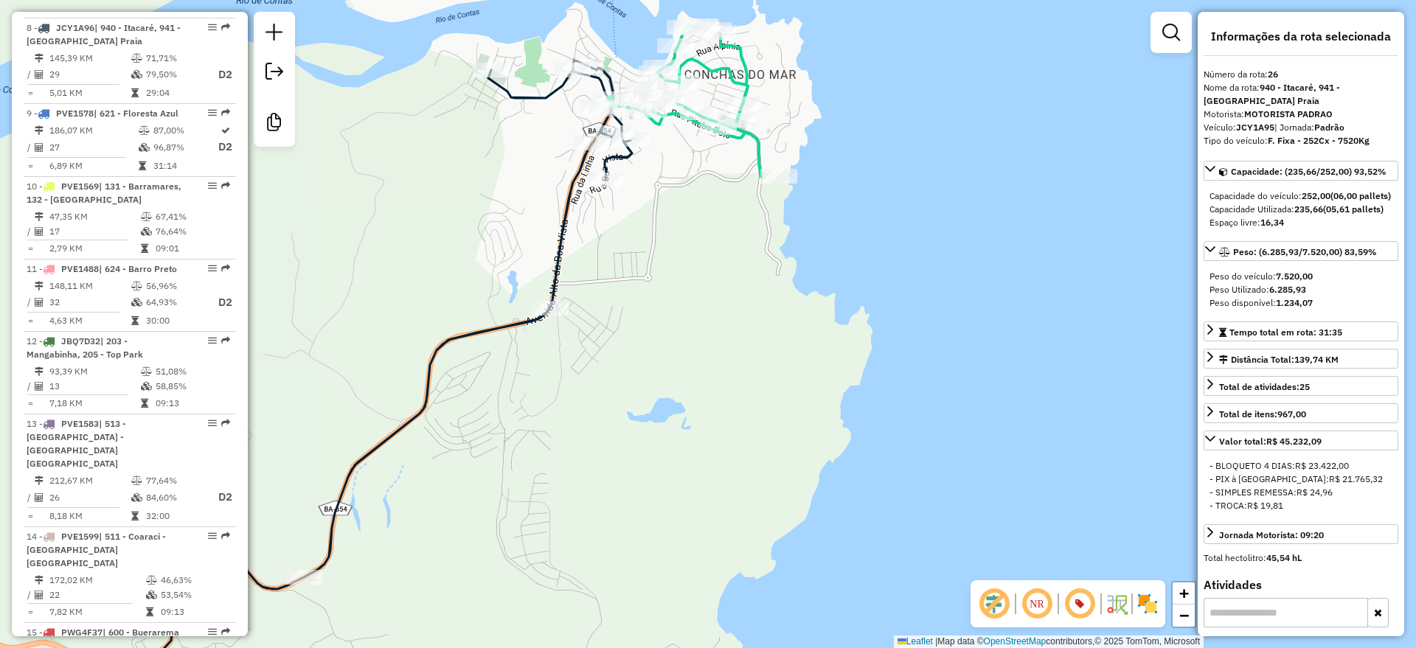
scroll to position [2766, 0]
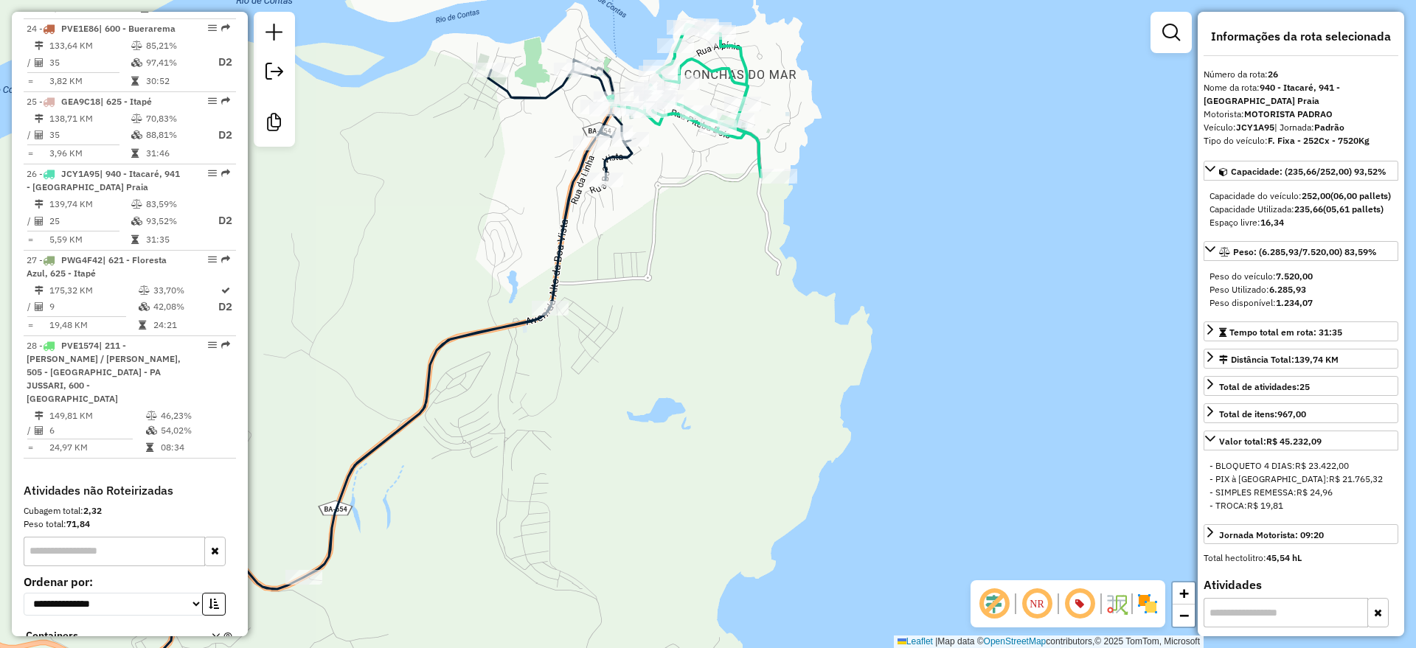
click at [569, 201] on icon at bounding box center [367, 386] width 530 height 653
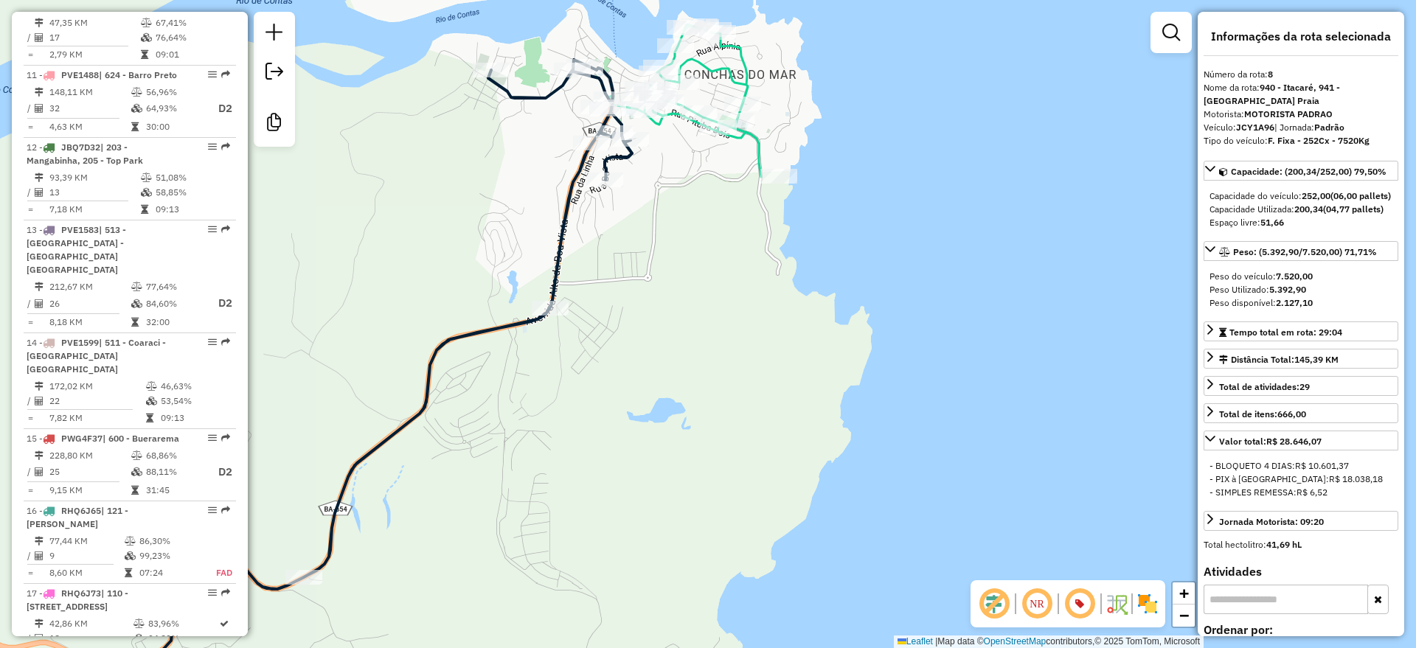
scroll to position [1249, 0]
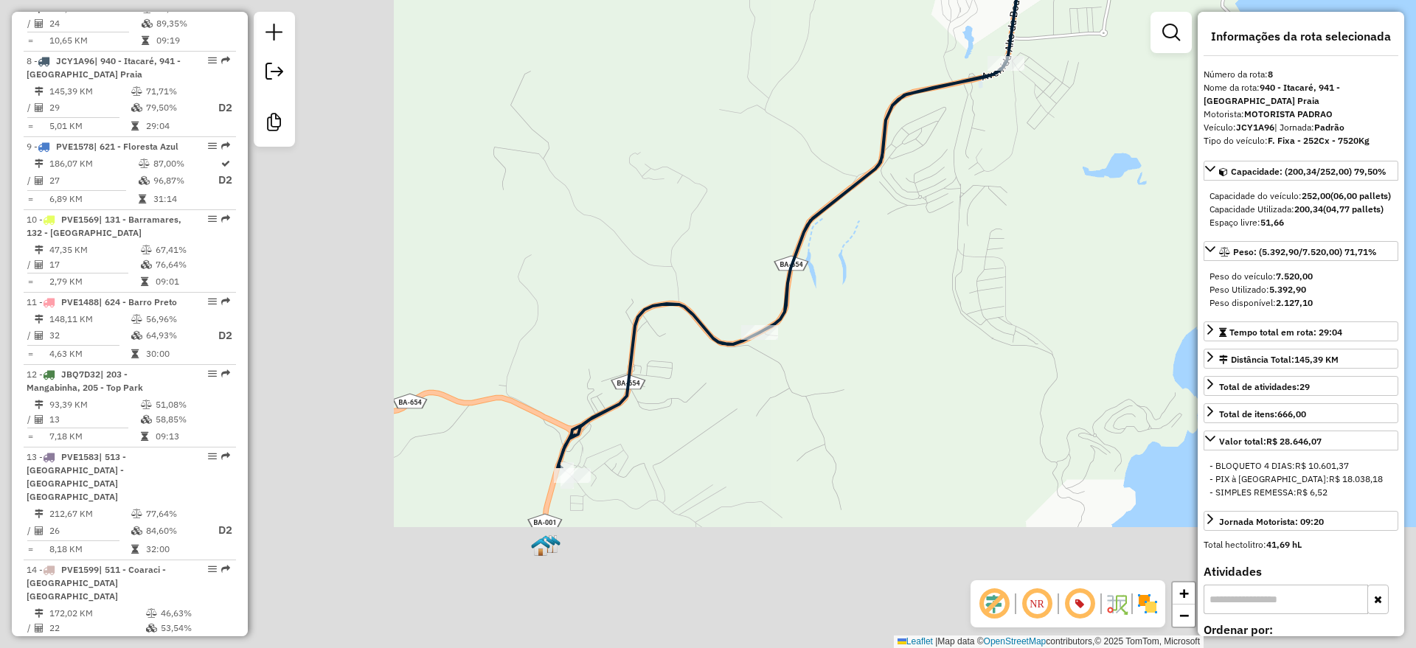
drag, startPoint x: 504, startPoint y: 228, endPoint x: 861, endPoint y: 22, distance: 411.4
click at [884, 0] on html "Aguarde... Pop-up bloqueado! Seu navegador bloqueou automáticamente a abertura …" at bounding box center [708, 324] width 1416 height 648
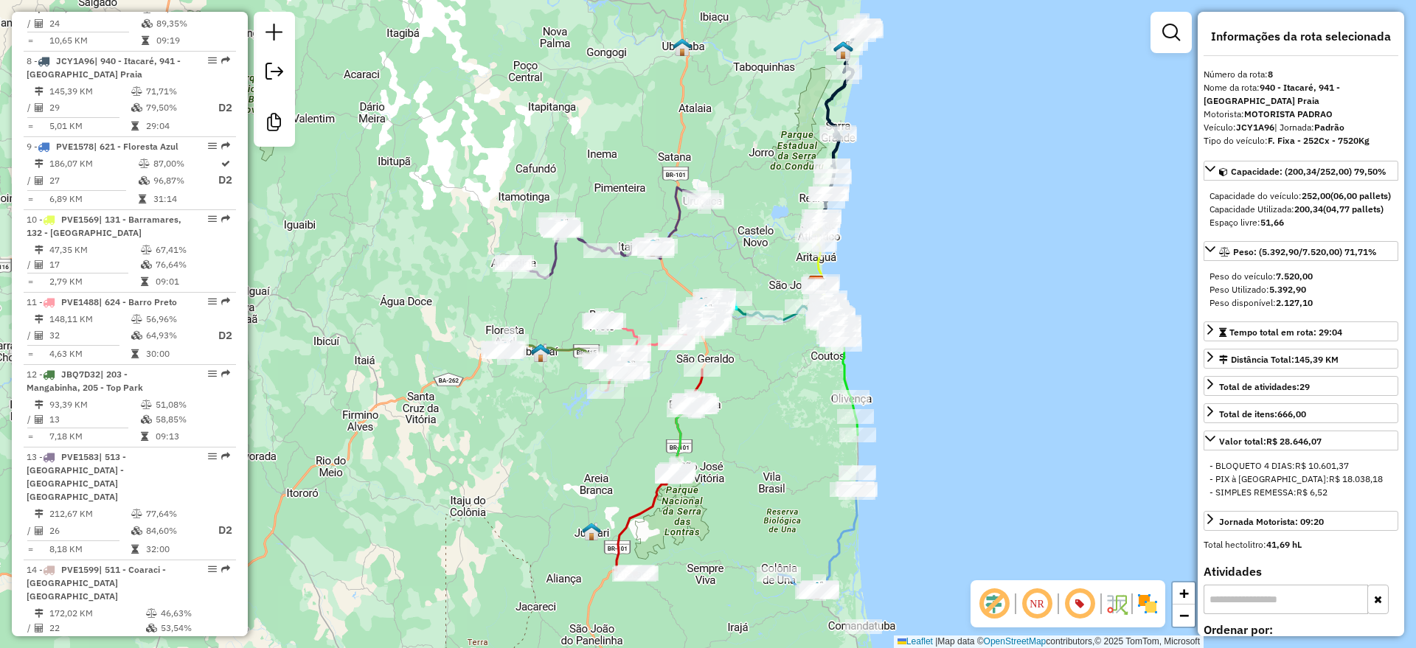
click at [680, 219] on icon at bounding box center [609, 232] width 196 height 91
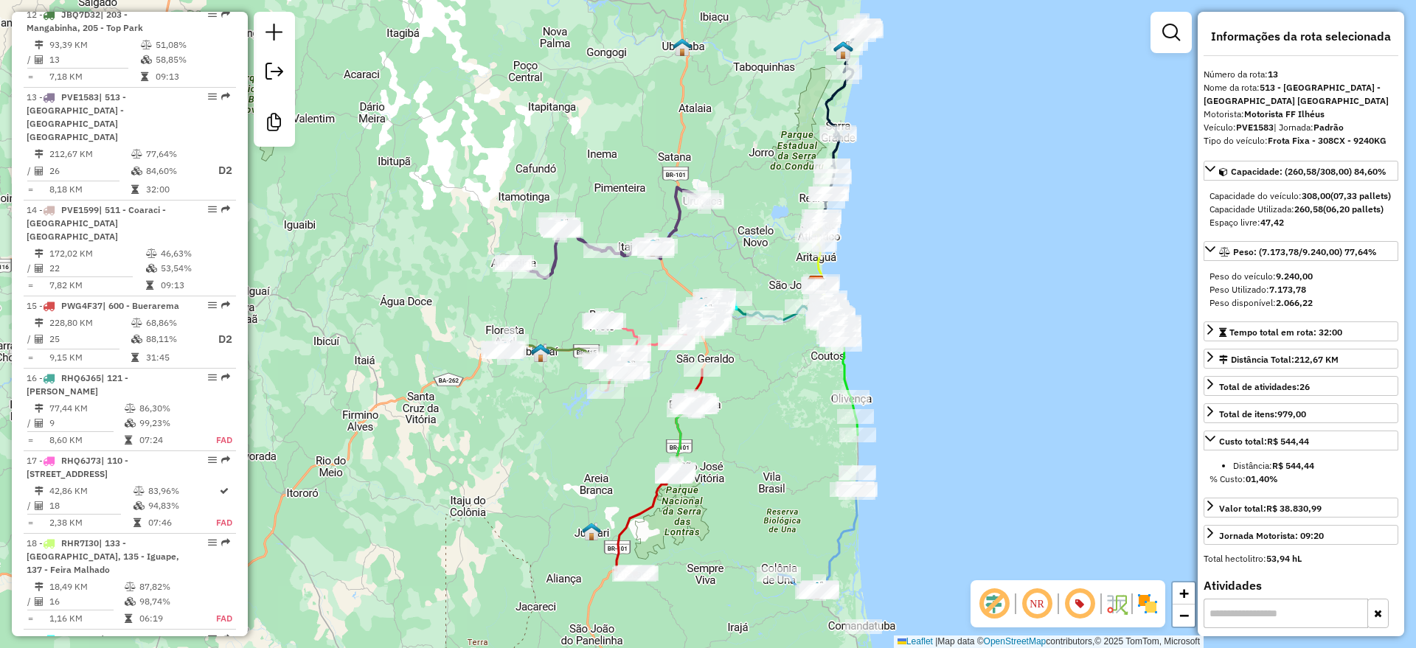
scroll to position [1672, 0]
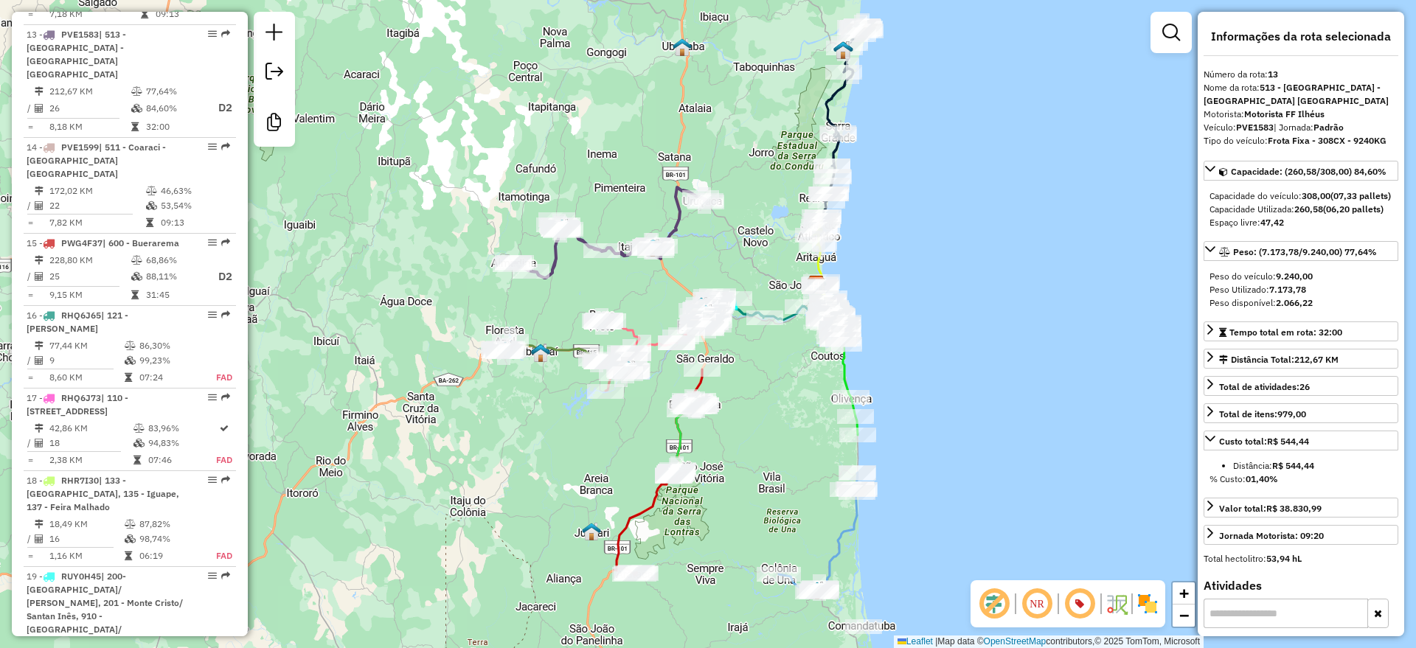
click at [636, 516] on icon at bounding box center [658, 472] width 88 height 206
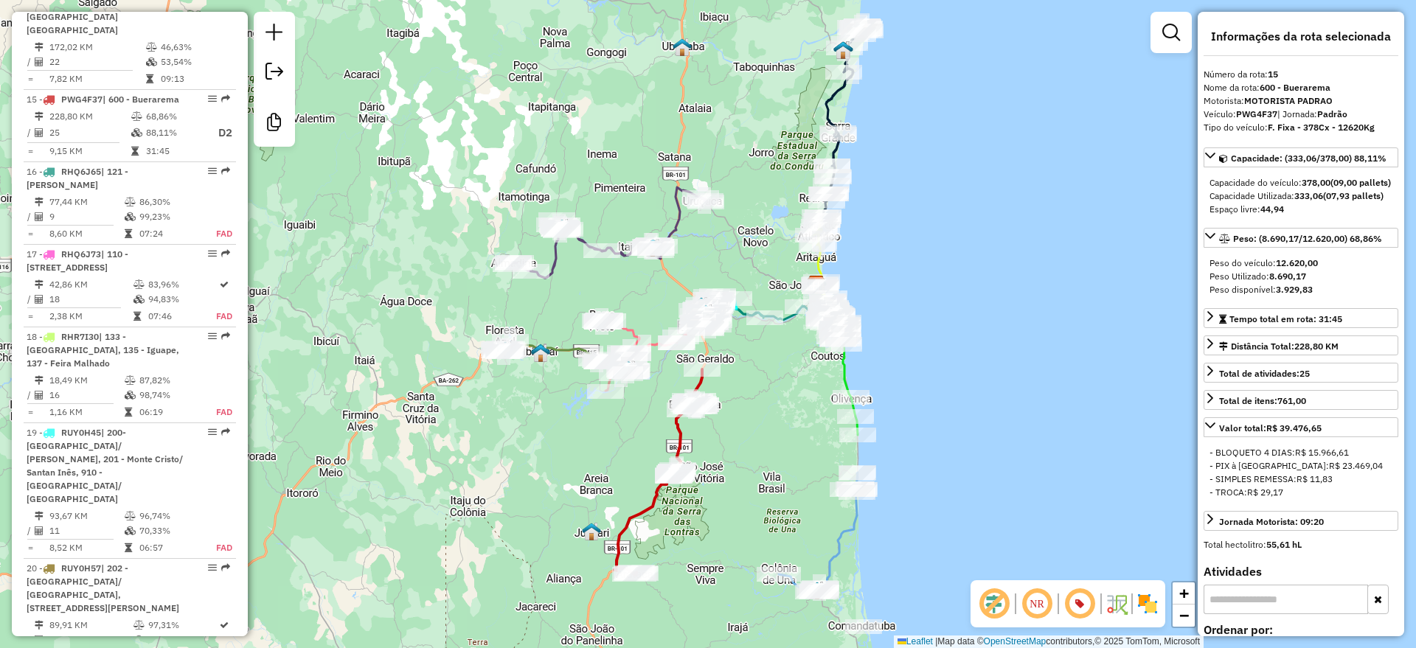
scroll to position [1841, 0]
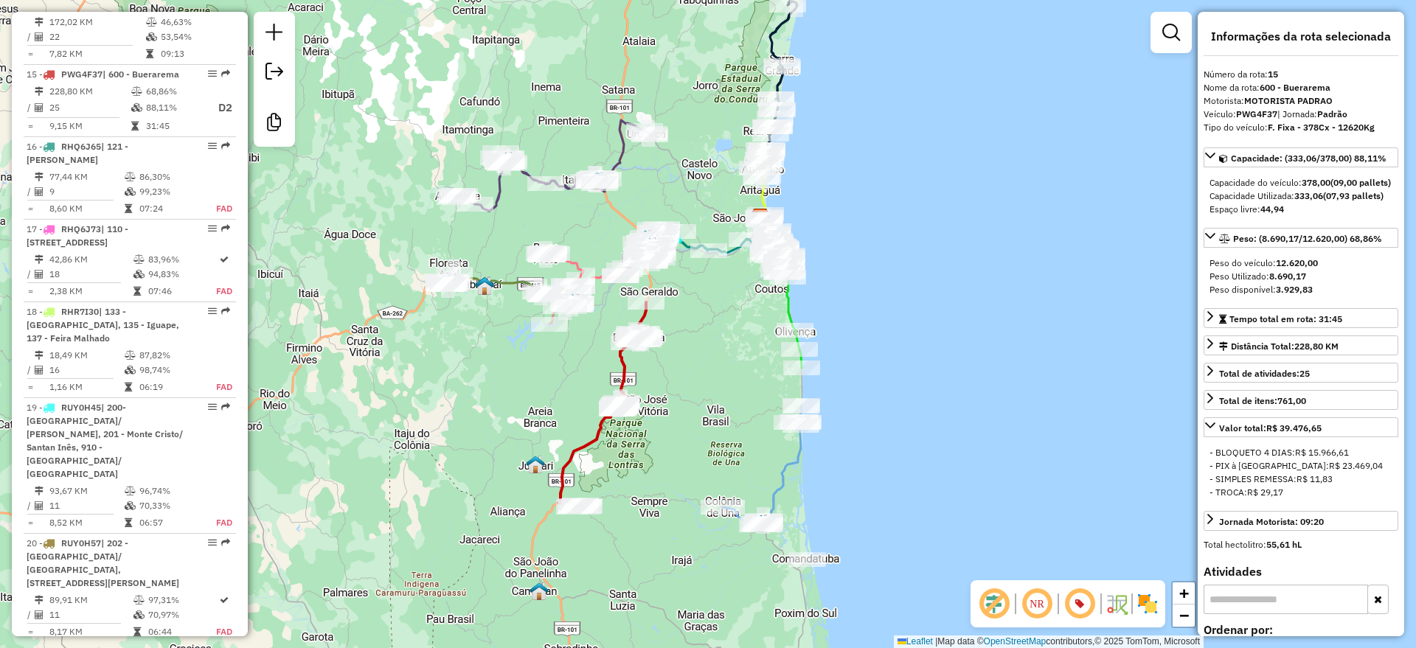
drag, startPoint x: 585, startPoint y: 478, endPoint x: 546, endPoint y: 423, distance: 66.7
click at [528, 416] on div "Janela de atendimento Grade de atendimento Capacidade Transportadoras Veículos …" at bounding box center [708, 324] width 1416 height 648
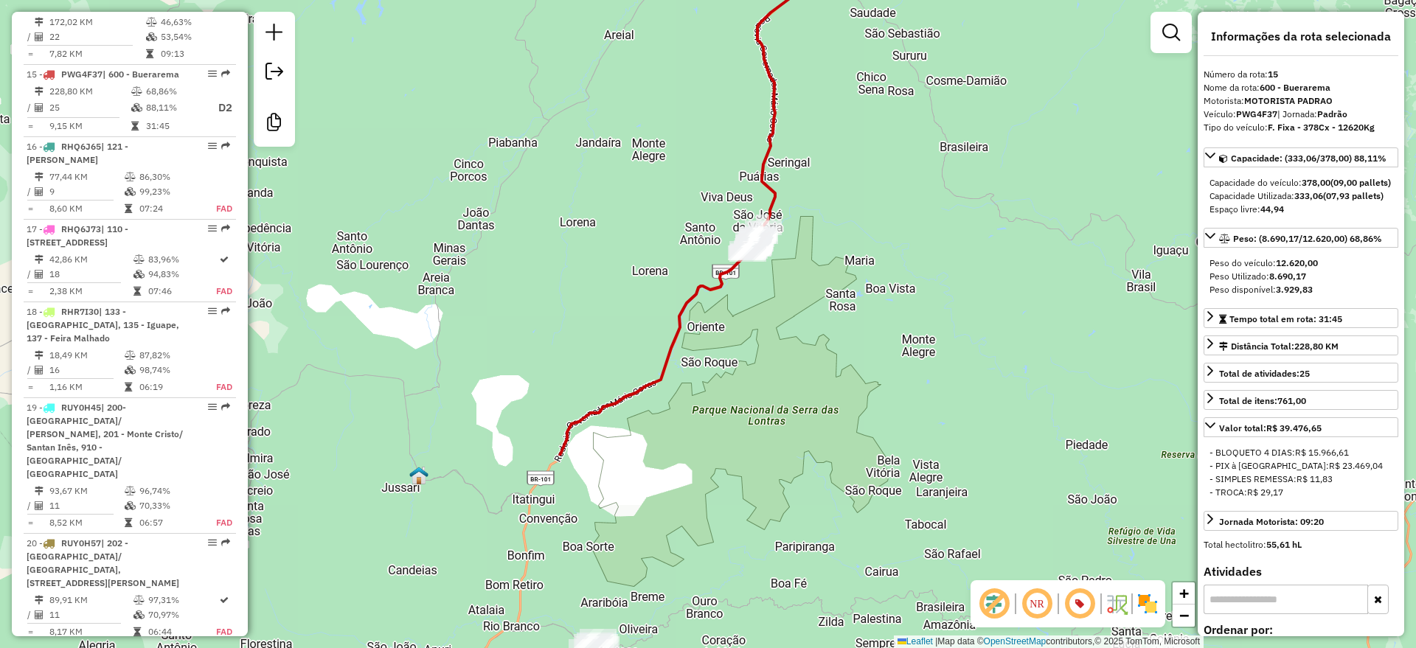
drag, startPoint x: 574, startPoint y: 356, endPoint x: 627, endPoint y: 231, distance: 136.2
click at [627, 231] on div "Janela de atendimento Grade de atendimento Capacidade Transportadoras Veículos …" at bounding box center [708, 324] width 1416 height 648
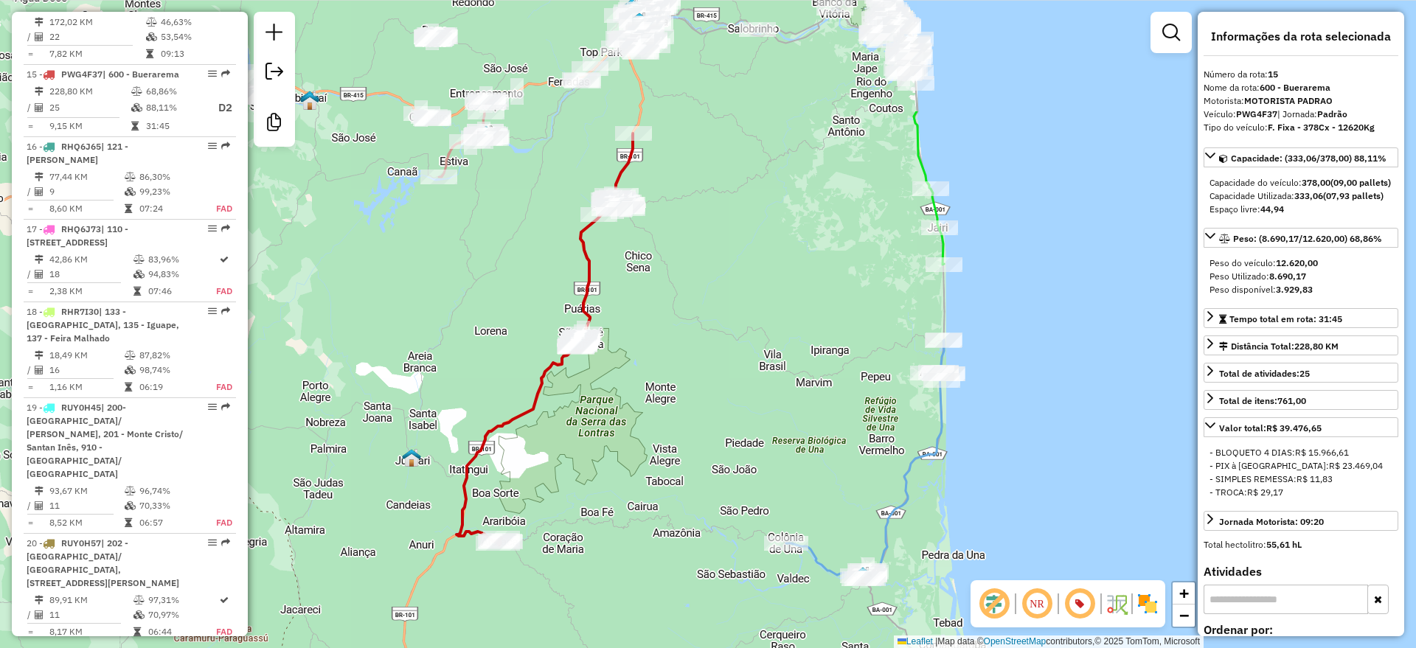
drag, startPoint x: 656, startPoint y: 300, endPoint x: 602, endPoint y: 414, distance: 126.7
click at [602, 414] on div "Janela de atendimento Grade de atendimento Capacidade Transportadoras Veículos …" at bounding box center [708, 324] width 1416 height 648
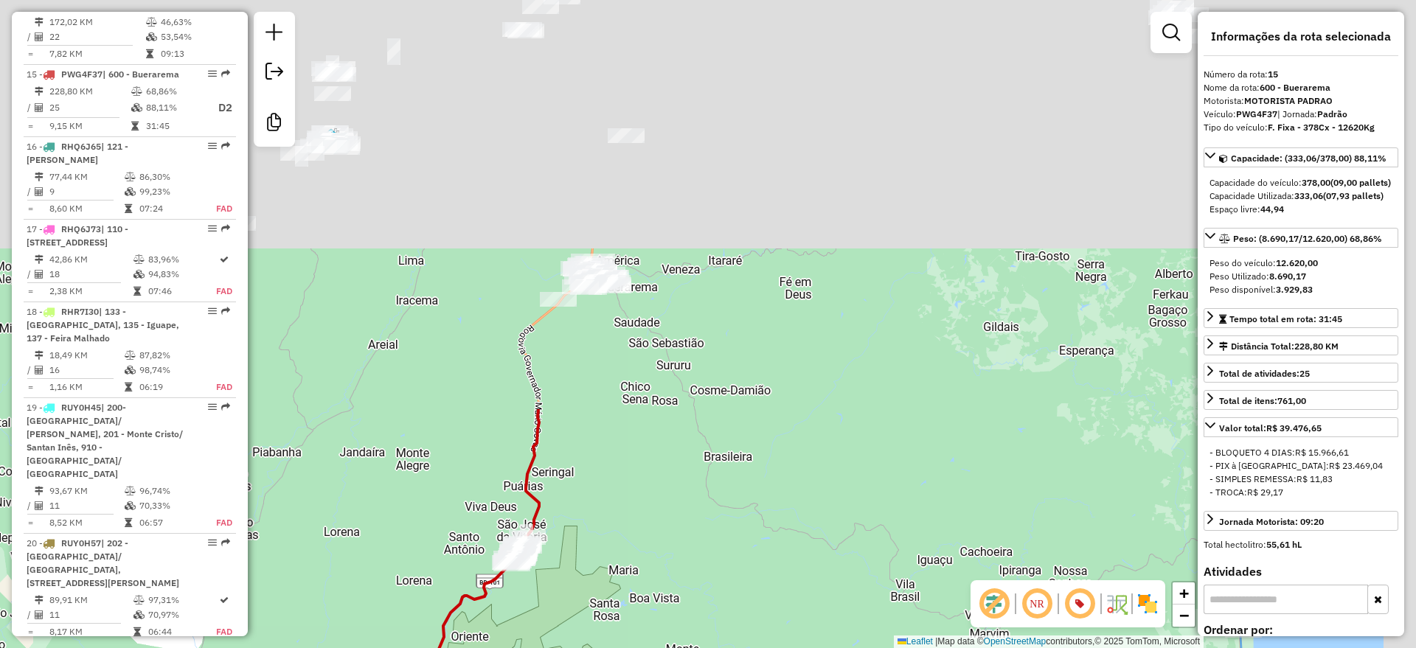
drag, startPoint x: 670, startPoint y: 340, endPoint x: 511, endPoint y: 684, distance: 378.5
click at [511, 648] on html "Aguarde... Pop-up bloqueado! Seu navegador bloqueou automáticamente a abertura …" at bounding box center [708, 324] width 1416 height 648
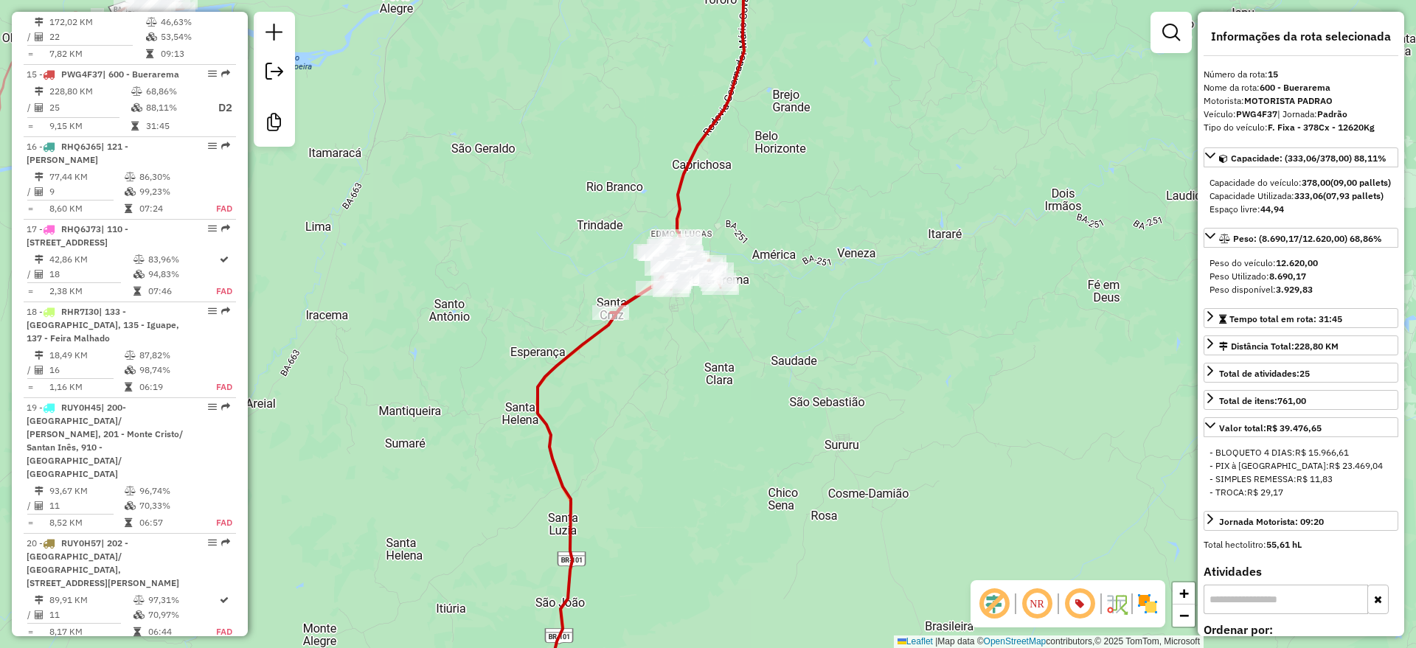
click at [553, 355] on div "Janela de atendimento Grade de atendimento Capacidade Transportadoras Veículos …" at bounding box center [708, 324] width 1416 height 648
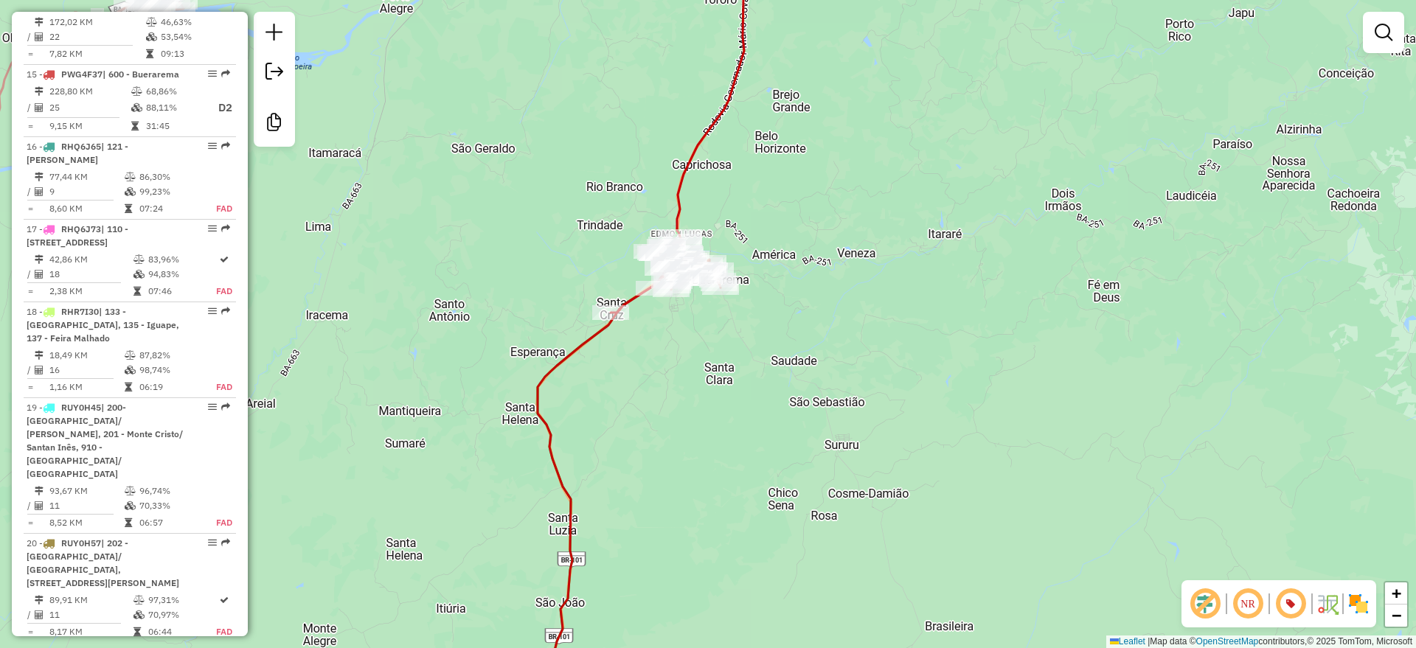
click at [556, 362] on icon at bounding box center [642, 349] width 209 height 727
select select "**********"
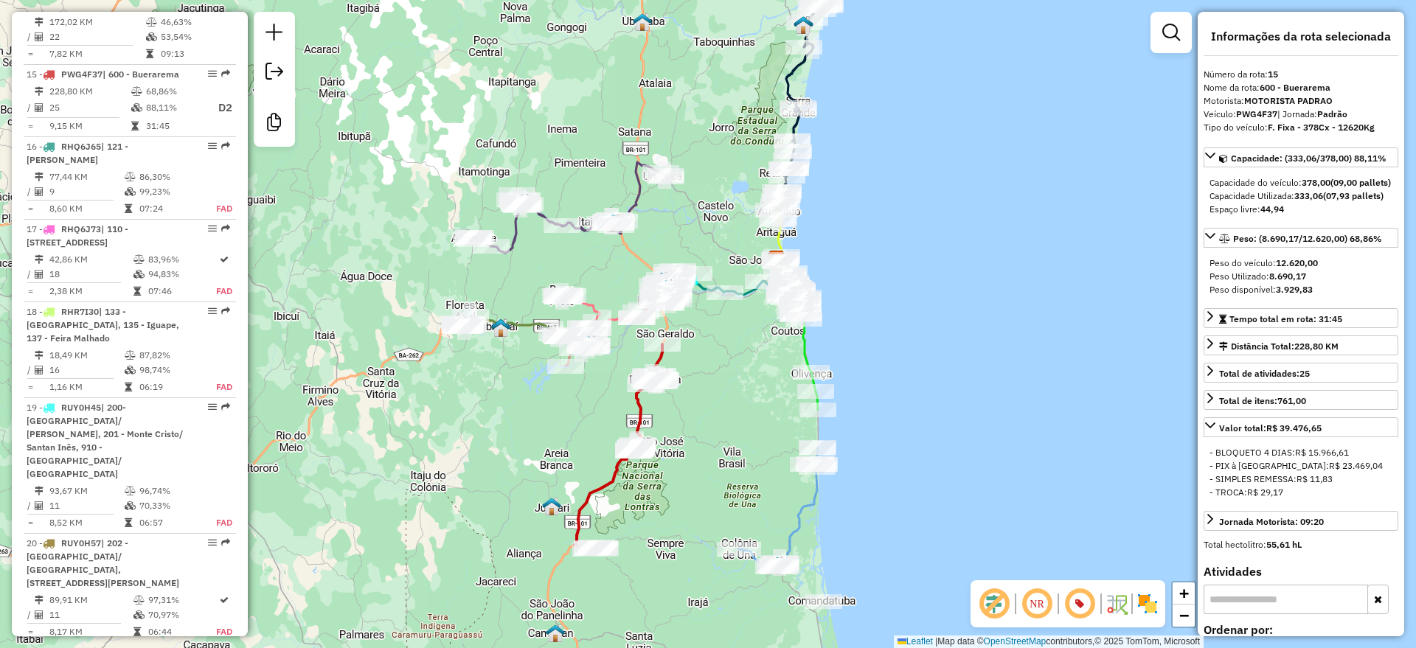
drag, startPoint x: 481, startPoint y: 420, endPoint x: 497, endPoint y: 428, distance: 18.1
click at [497, 428] on div "Janela de atendimento Grade de atendimento Capacidade Transportadoras Veículos …" at bounding box center [708, 324] width 1416 height 648
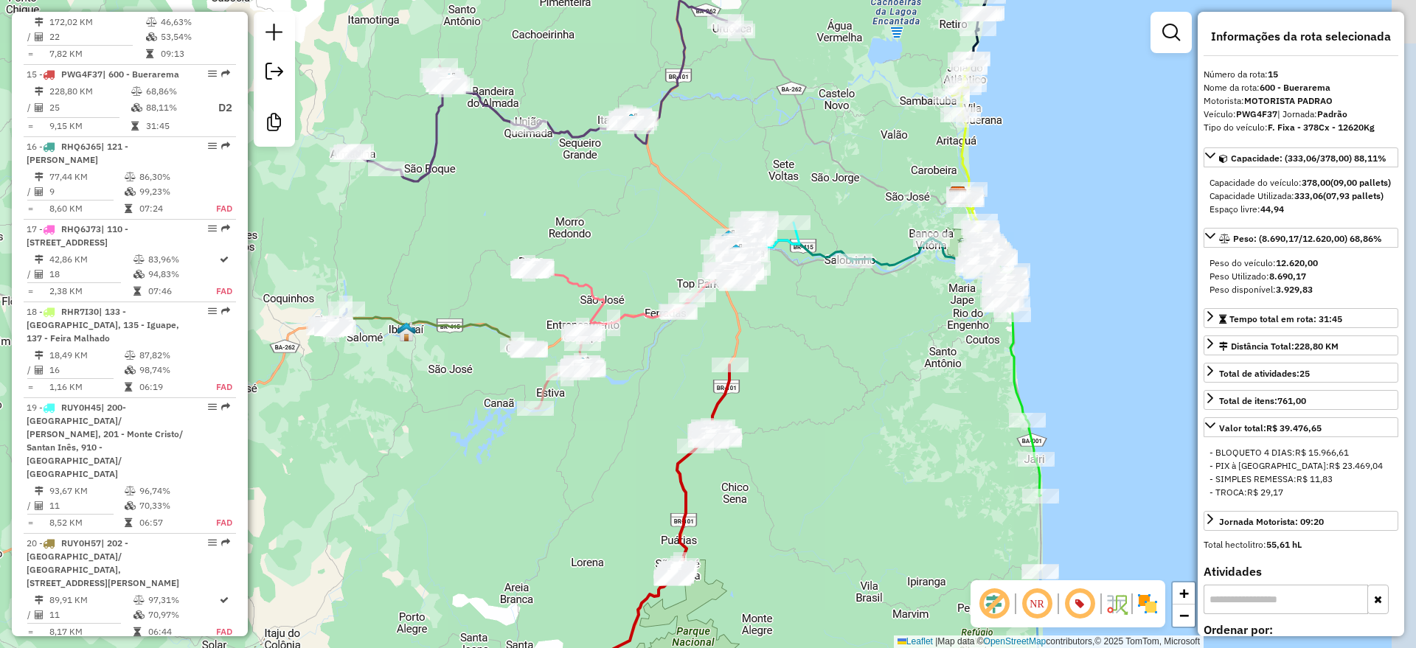
drag, startPoint x: 804, startPoint y: 303, endPoint x: 709, endPoint y: 413, distance: 145.3
click at [763, 347] on div "Janela de atendimento Grade de atendimento Capacidade Transportadoras Veículos …" at bounding box center [708, 324] width 1416 height 648
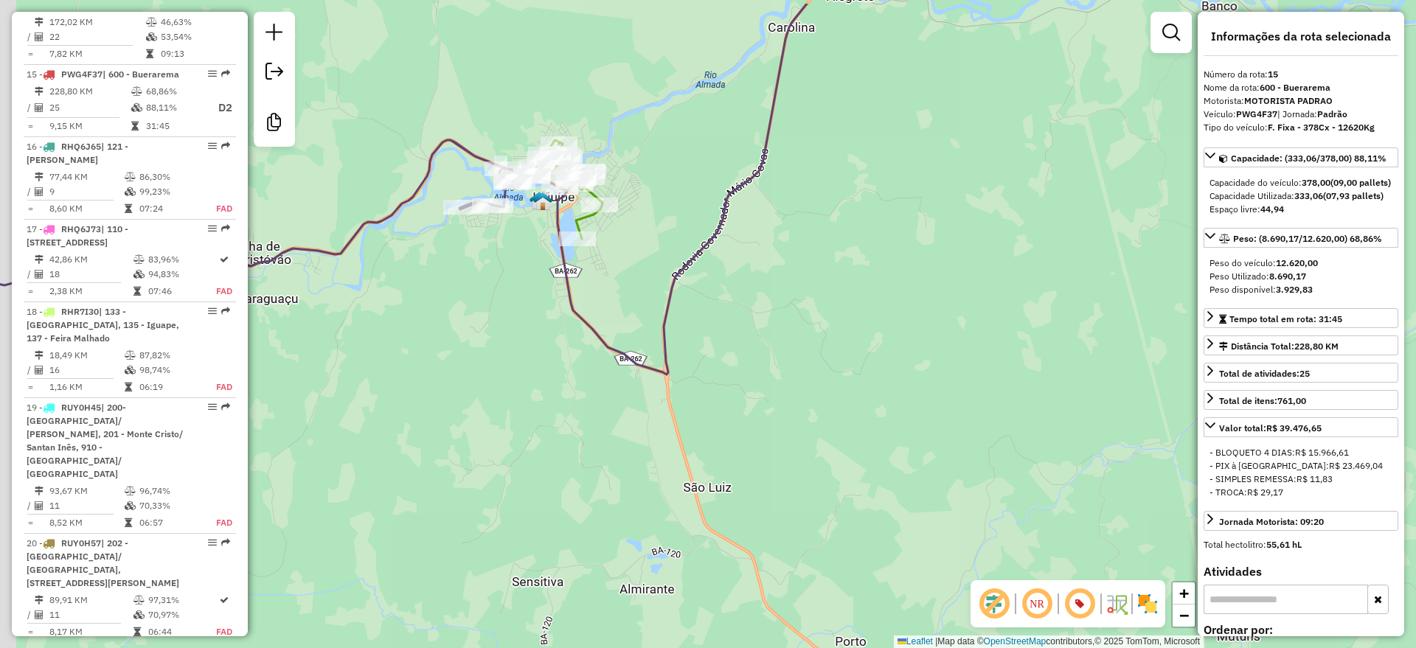
drag, startPoint x: 511, startPoint y: 268, endPoint x: 546, endPoint y: 285, distance: 39.6
click at [530, 300] on div "Janela de atendimento Grade de atendimento Capacidade Transportadoras Veículos …" at bounding box center [708, 324] width 1416 height 648
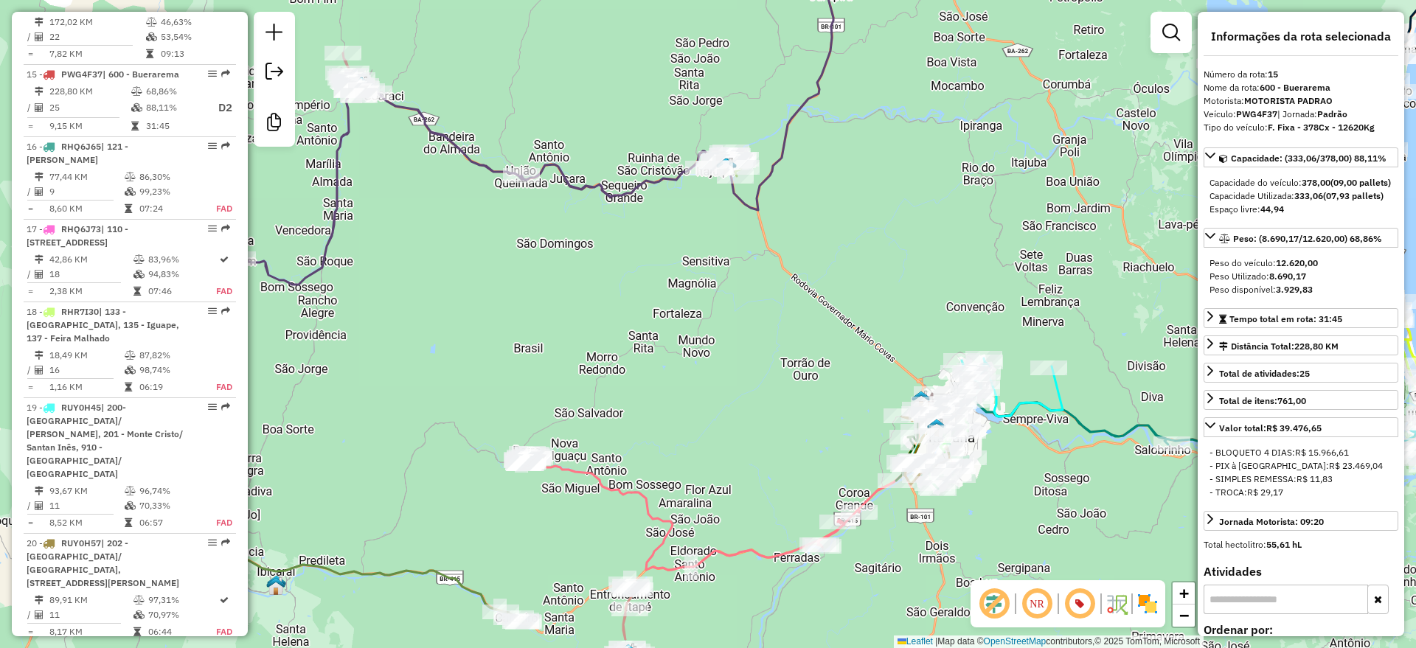
drag, startPoint x: 476, startPoint y: 374, endPoint x: 712, endPoint y: -44, distance: 480.2
click at [712, 0] on html "Aguarde... Pop-up bloqueado! Seu navegador bloqueou automáticamente a abertura …" at bounding box center [708, 324] width 1416 height 648
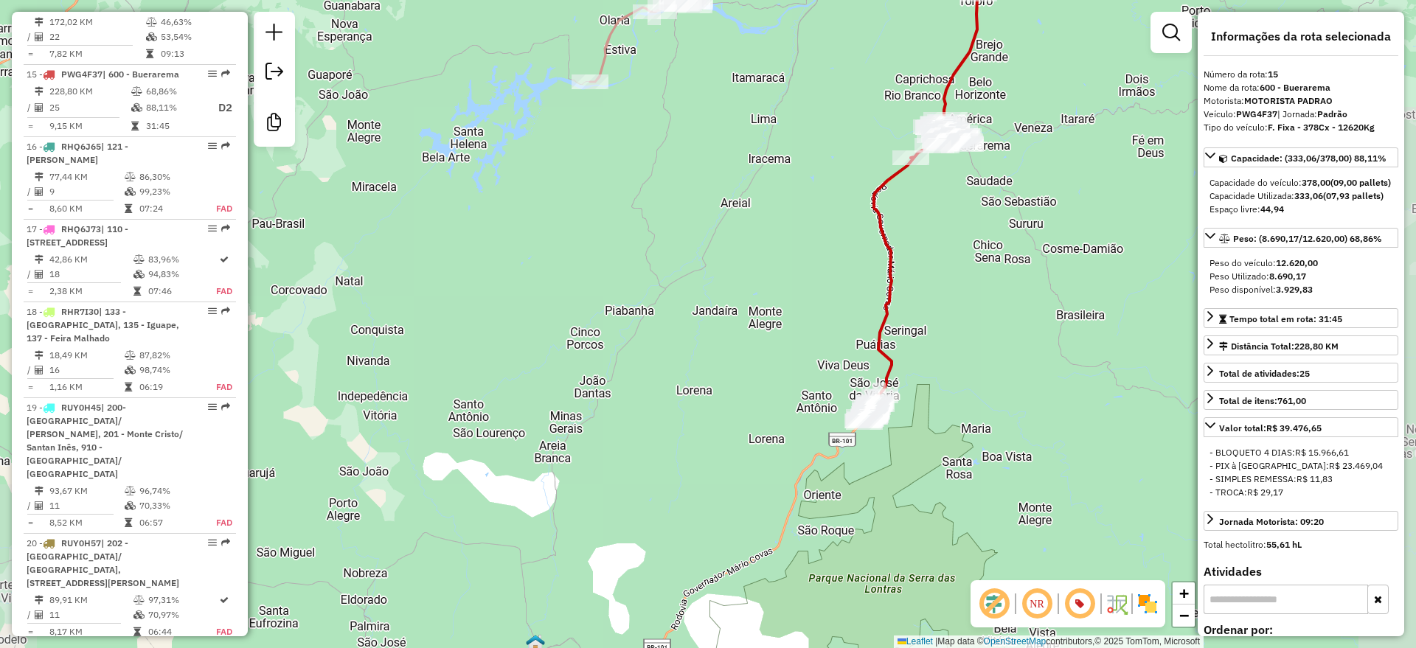
drag, startPoint x: 632, startPoint y: 430, endPoint x: 514, endPoint y: 131, distance: 321.1
click at [514, 131] on div "Janela de atendimento Grade de atendimento Capacidade Transportadoras Veículos …" at bounding box center [708, 324] width 1416 height 648
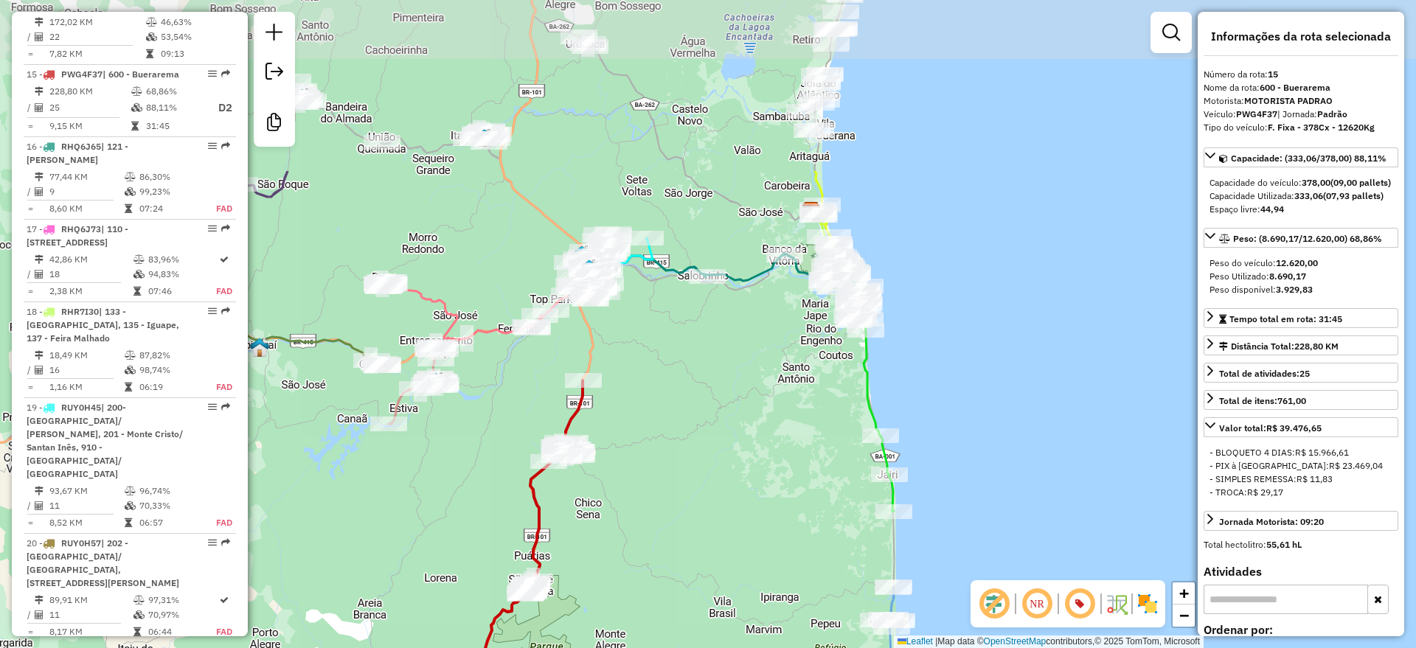
drag, startPoint x: 1038, startPoint y: 205, endPoint x: 809, endPoint y: 412, distance: 308.1
click at [777, 443] on div "Janela de atendimento Grade de atendimento Capacidade Transportadoras Veículos …" at bounding box center [708, 324] width 1416 height 648
